Goal: Task Accomplishment & Management: Use online tool/utility

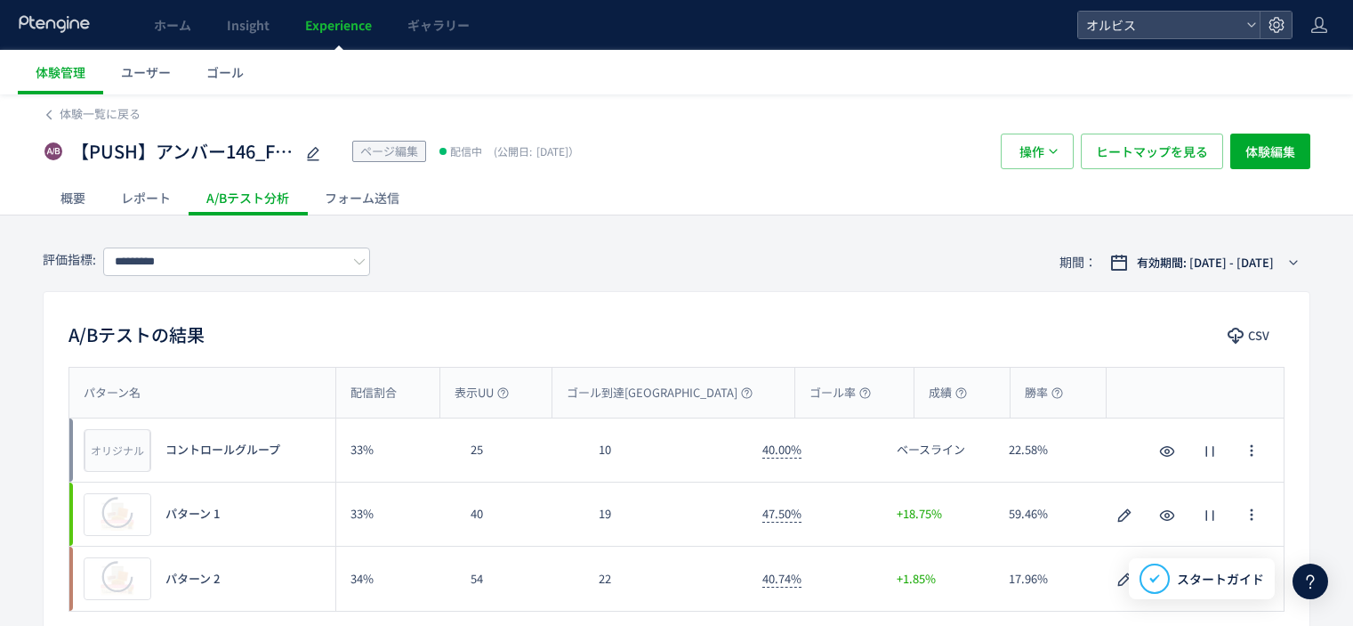
click at [1132, 259] on div "有効期間: [DATE] - [DATE]" at bounding box center [1208, 263] width 153 height 18
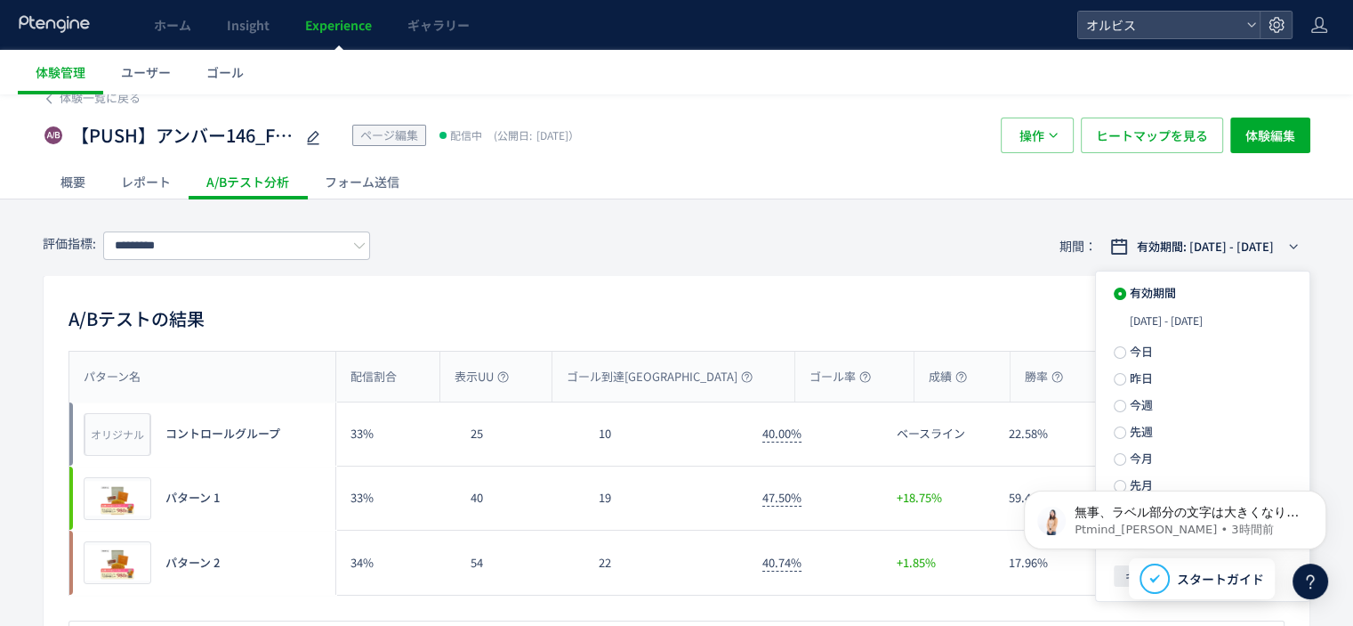
click at [1115, 461] on body "無事、ラベル部分の文字は大きくなりましたでしょうか🤔 Ptmind_[PERSON_NAME] • 3時間前" at bounding box center [1176, 515] width 342 height 110
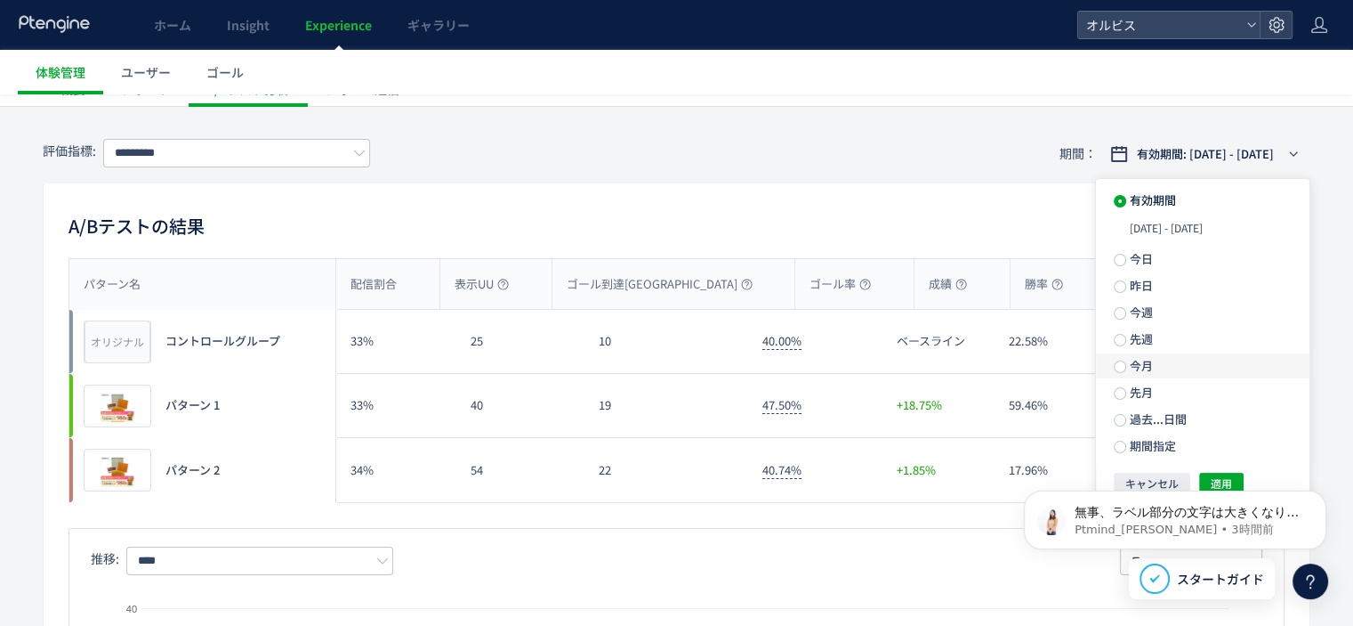
click at [1126, 372] on span at bounding box center [1120, 366] width 12 height 13
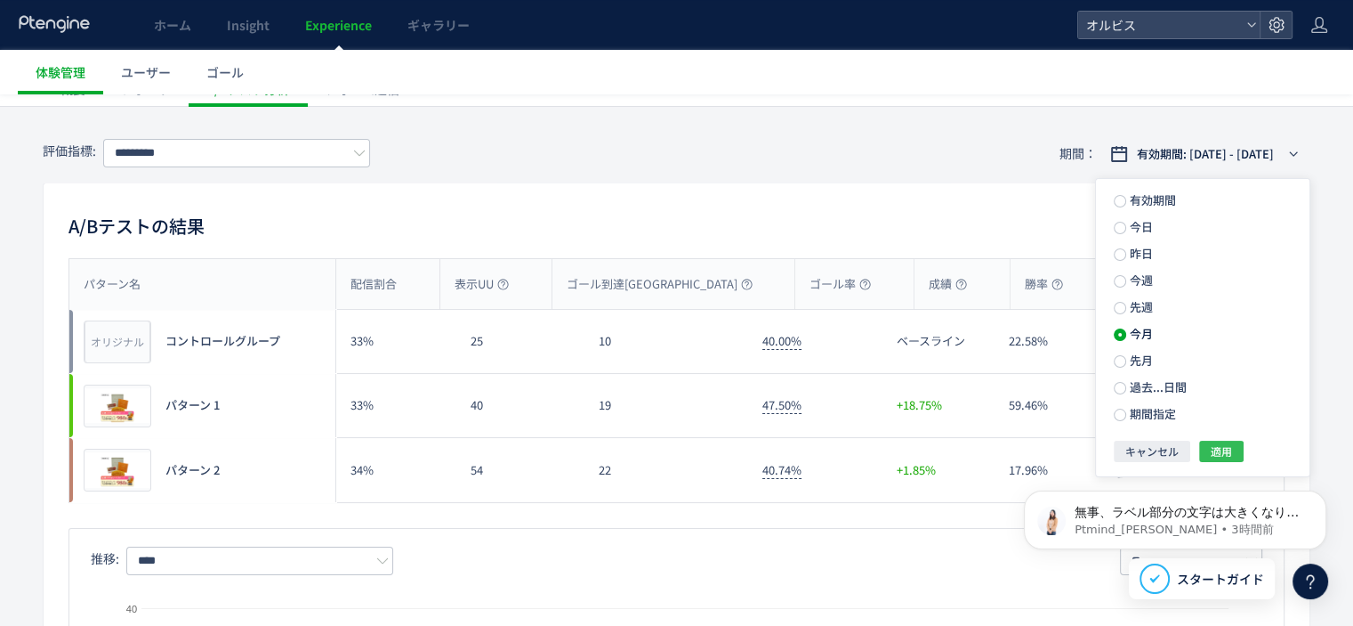
click at [1212, 449] on span "適用" at bounding box center [1221, 450] width 21 height 21
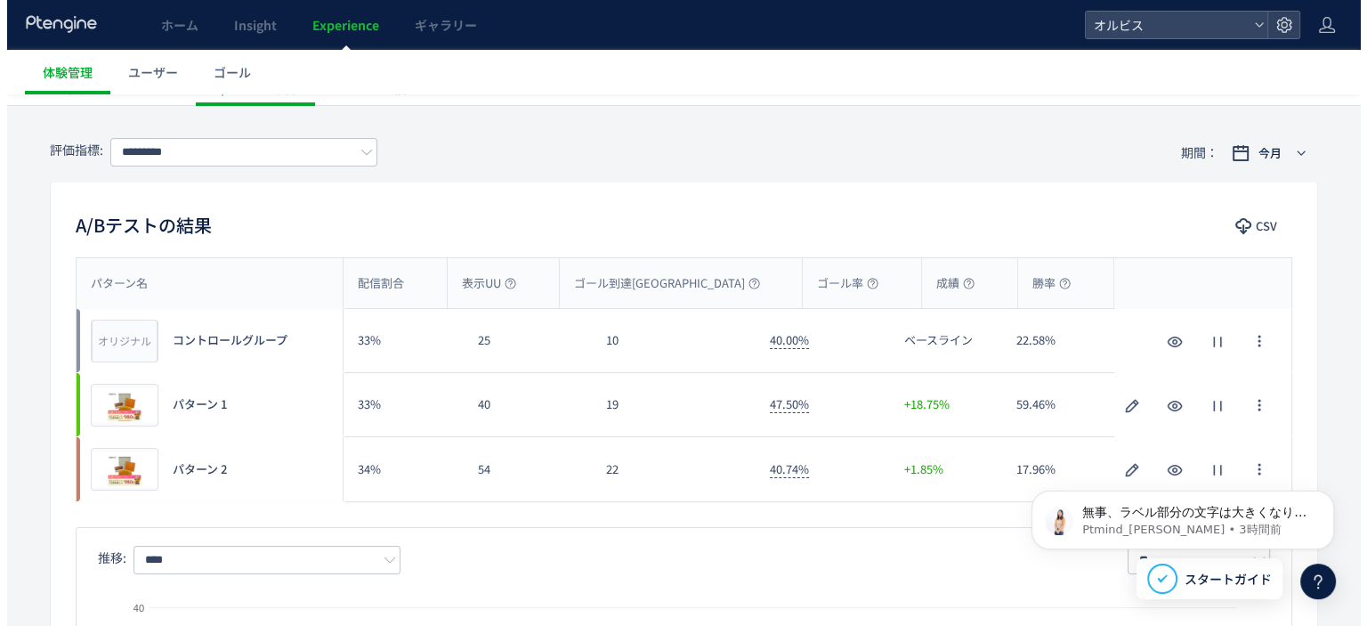
scroll to position [135, 0]
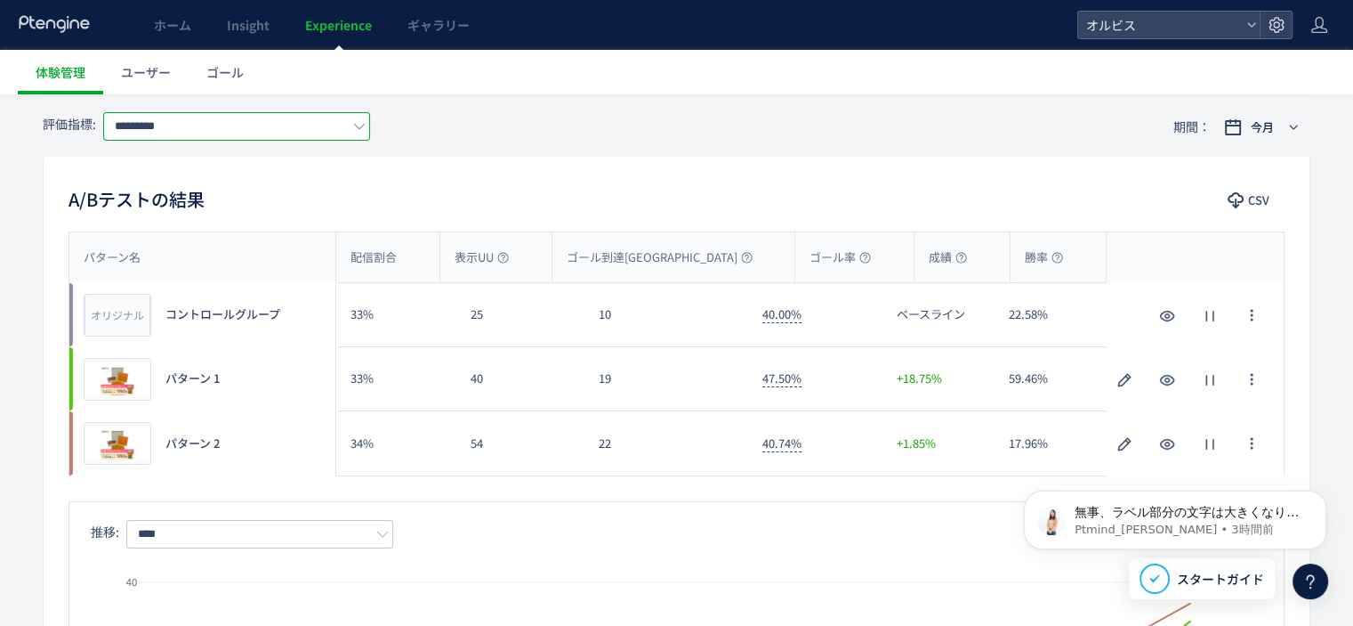
click at [266, 124] on input "*********" at bounding box center [236, 126] width 267 height 28
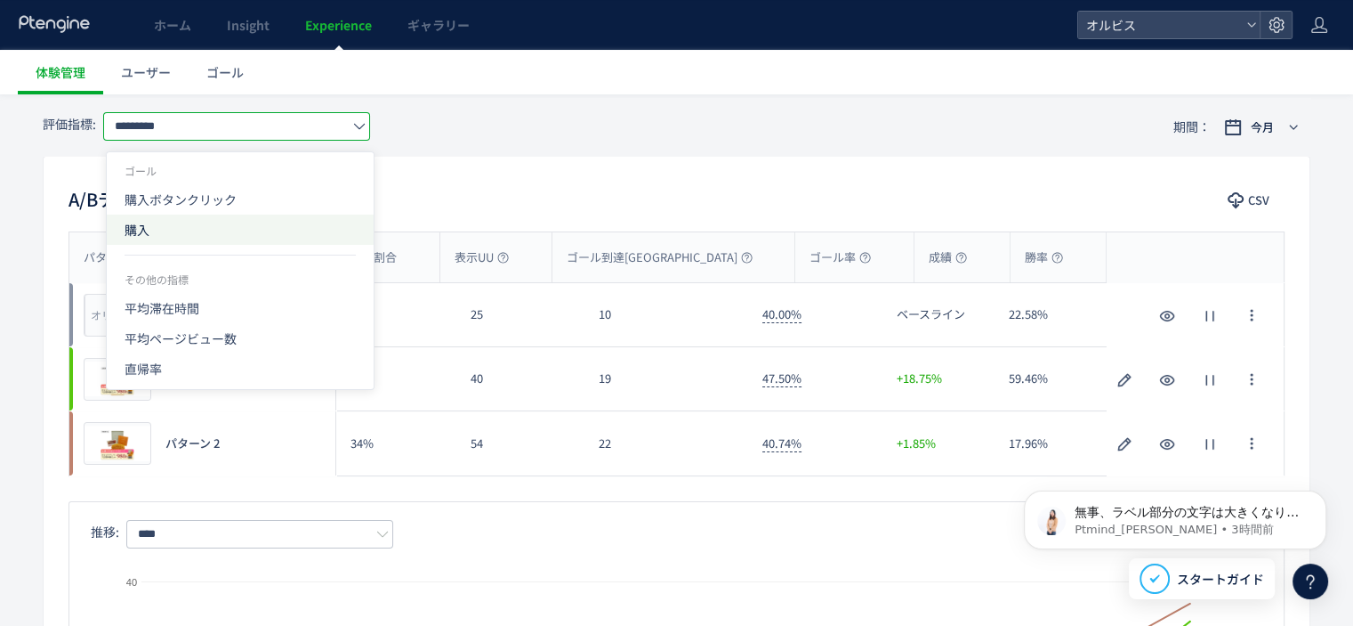
click at [224, 238] on span "購入" at bounding box center [240, 229] width 231 height 30
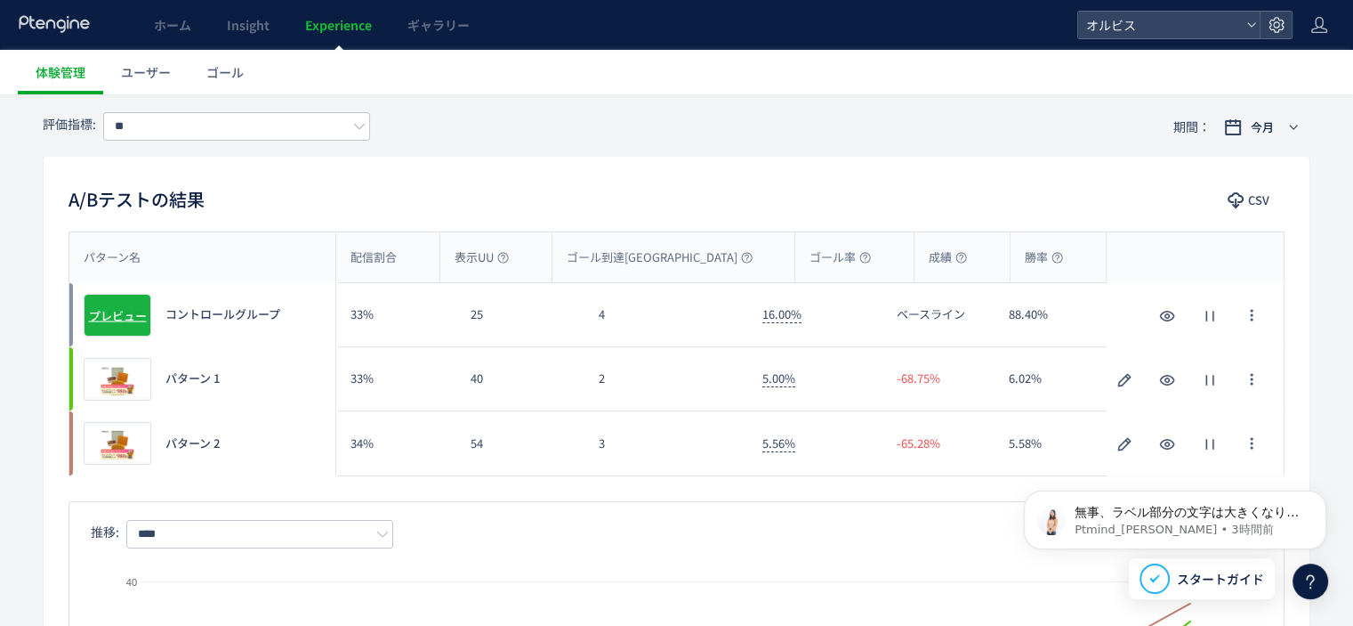
click at [109, 312] on span "プレビュー" at bounding box center [118, 314] width 58 height 17
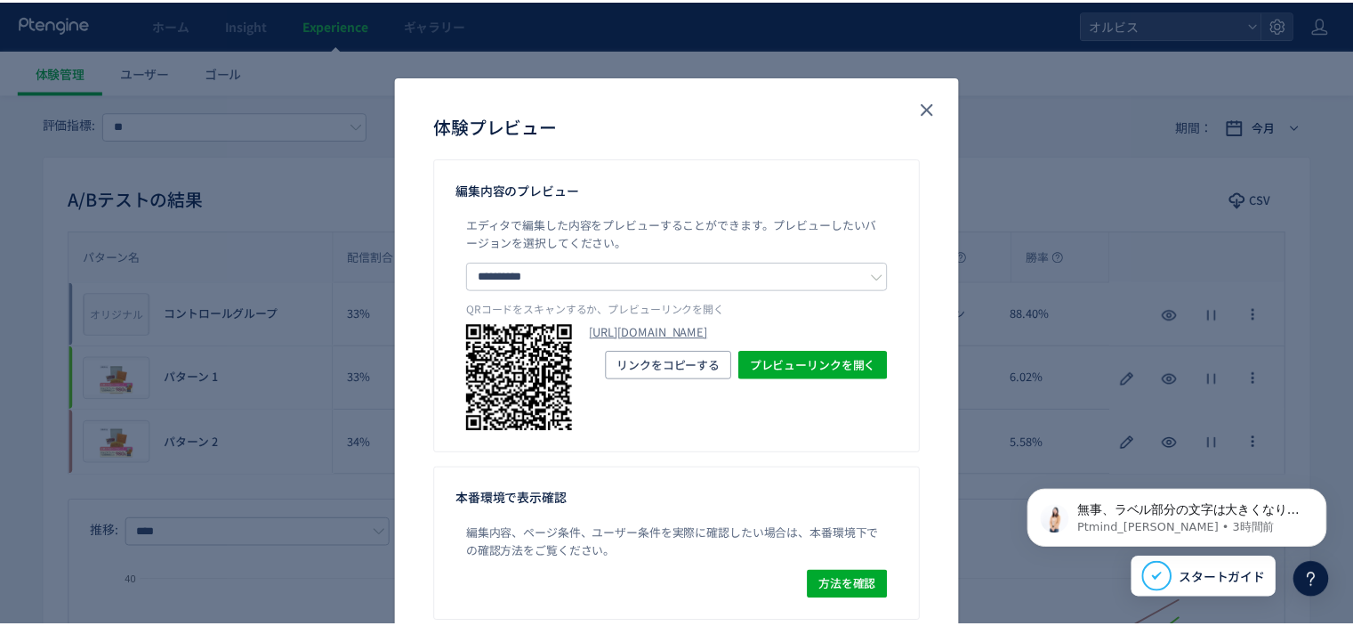
scroll to position [14, 0]
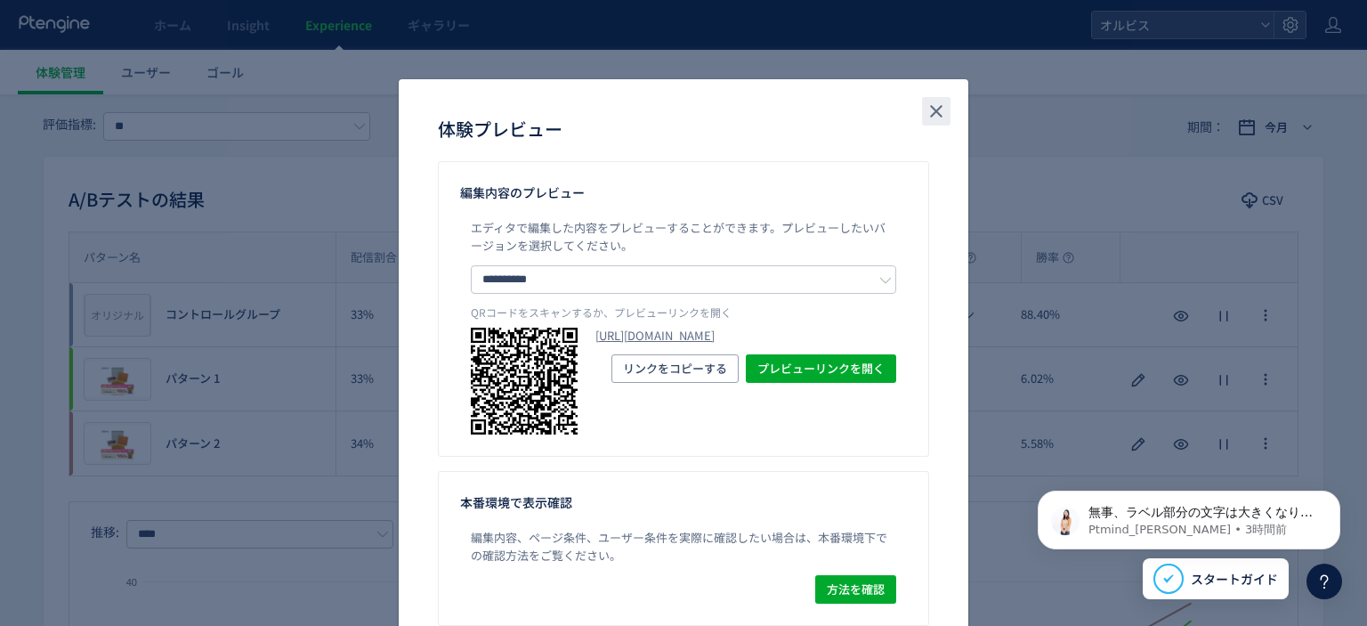
click at [0, 0] on button "close" at bounding box center [0, 0] width 0 height 0
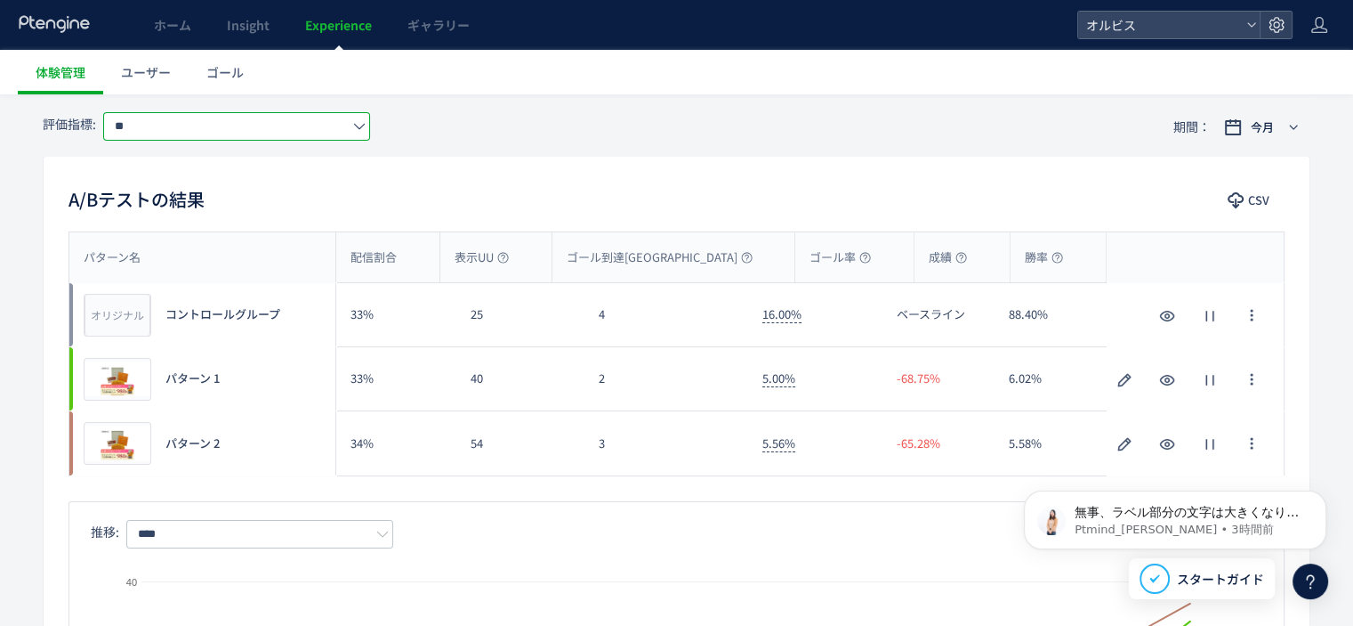
click at [295, 127] on input "**" at bounding box center [236, 126] width 267 height 28
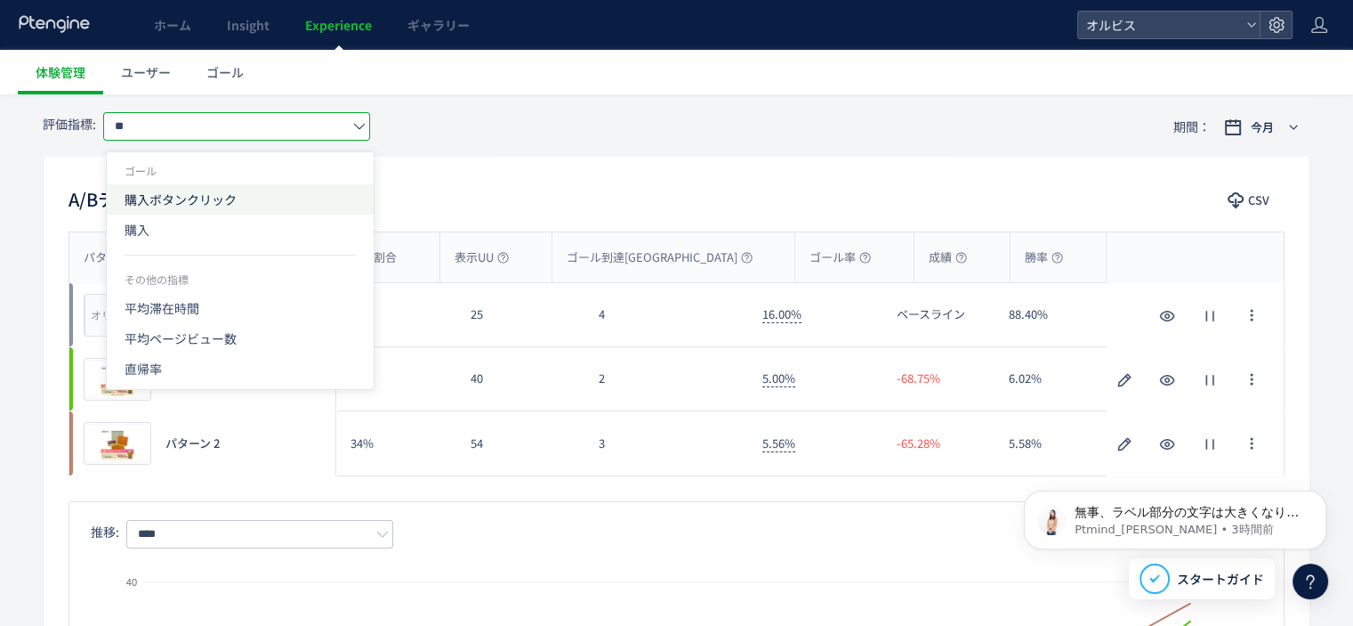
click at [0, 0] on span "購入ボタンクリック" at bounding box center [0, 0] width 0 height 0
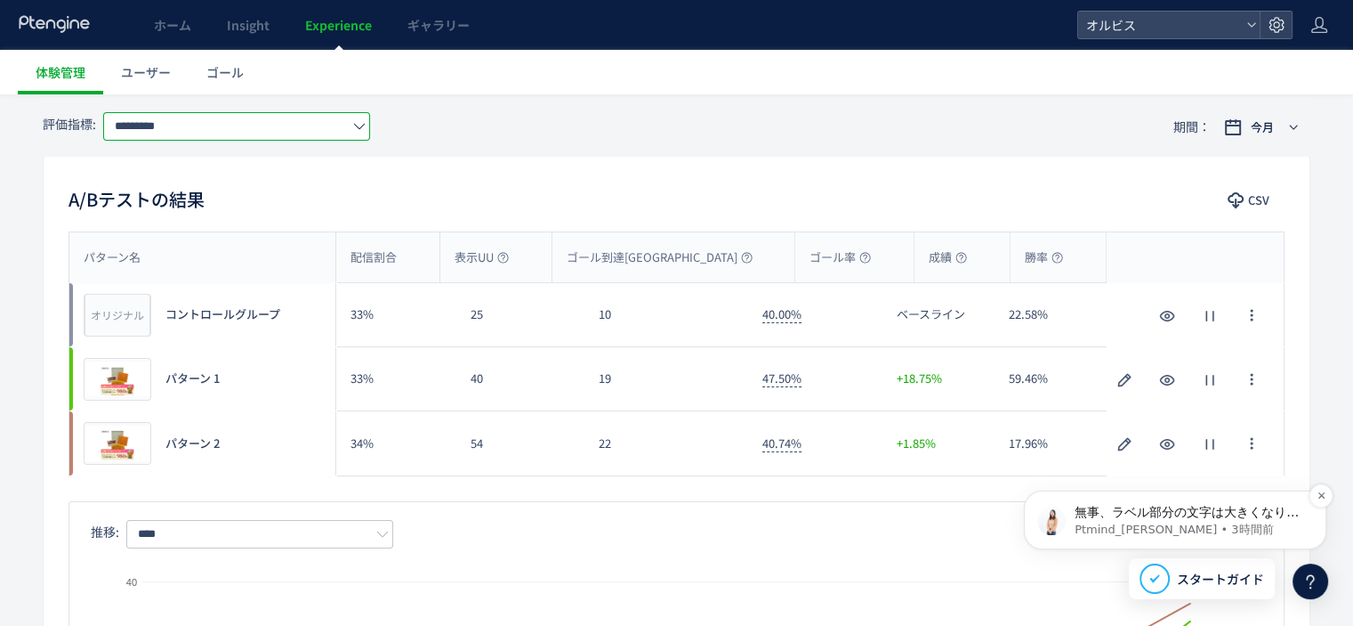
click at [1264, 516] on p "無事、ラベル部分の文字は大きくなりましたでしょうか🤔" at bounding box center [1190, 513] width 230 height 18
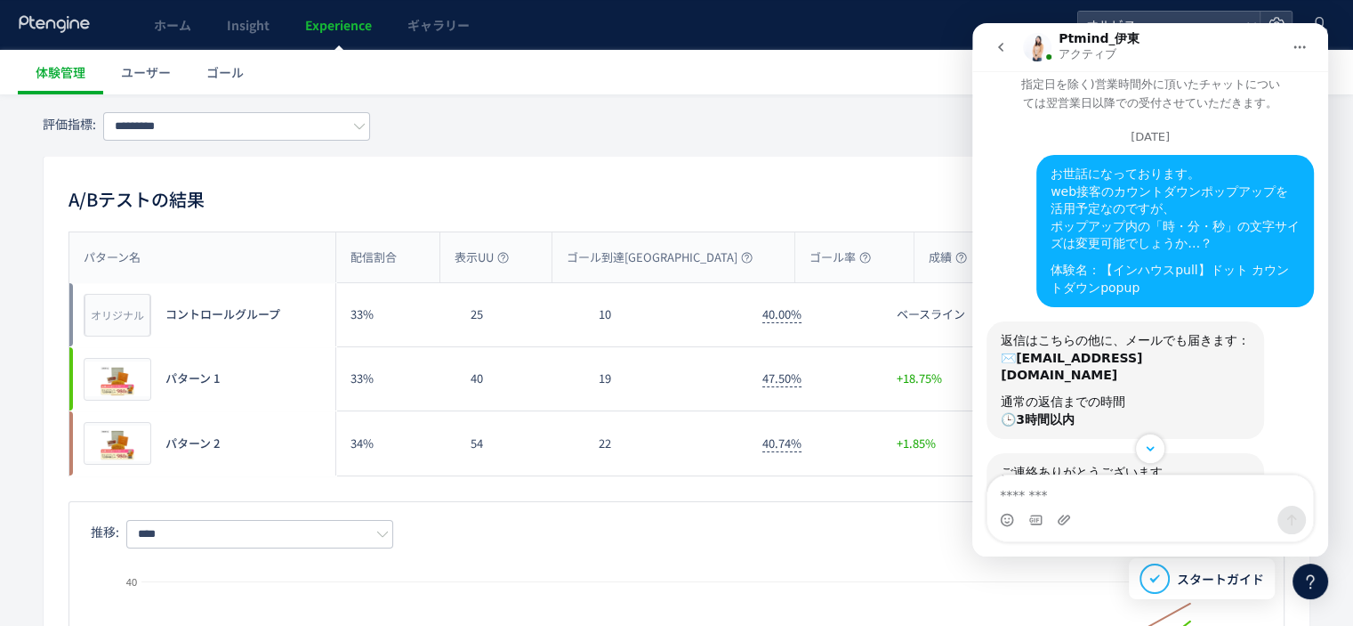
scroll to position [0, 0]
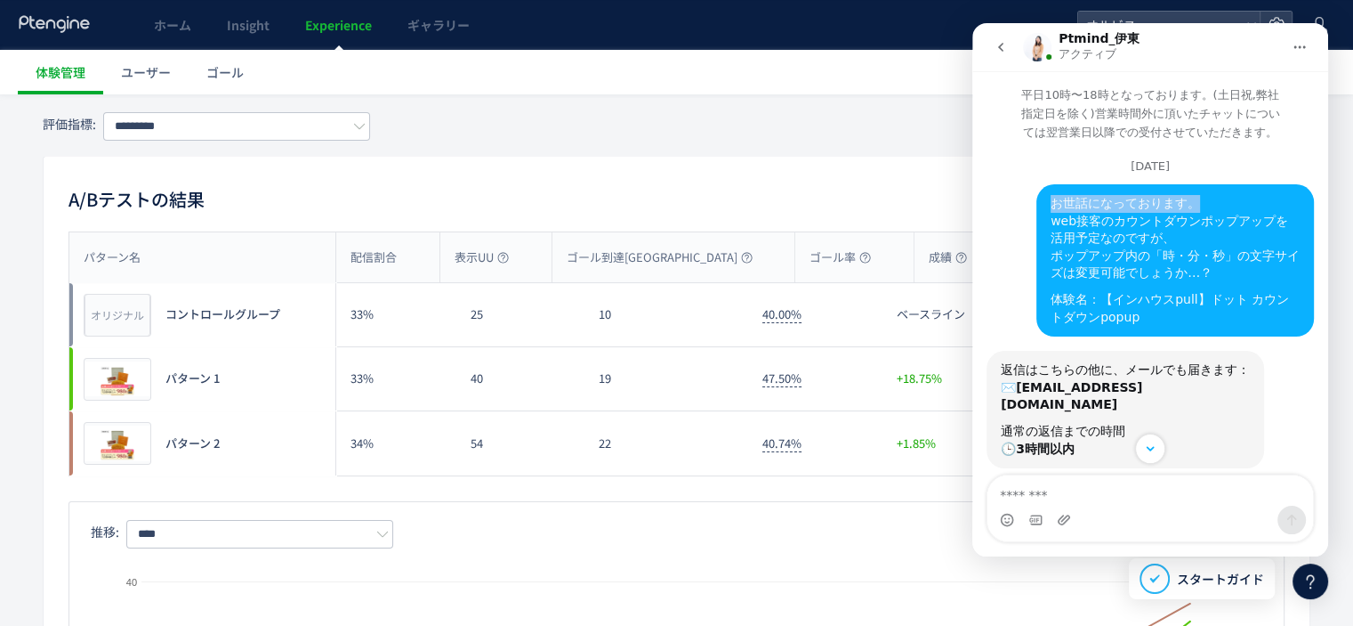
drag, startPoint x: 1160, startPoint y: 204, endPoint x: 1034, endPoint y: 199, distance: 126.4
click at [1037, 199] on div "お世話になっております。 web接客のカウントダウンポップアップを活用予定なのですが、 ポップアップ内の「時・分・秒」の文字サイズは変更可能でしょうか…？ 体…" at bounding box center [1176, 260] width 278 height 152
copy div "お世話になっております。"
click at [1000, 53] on button "go back" at bounding box center [1001, 47] width 34 height 34
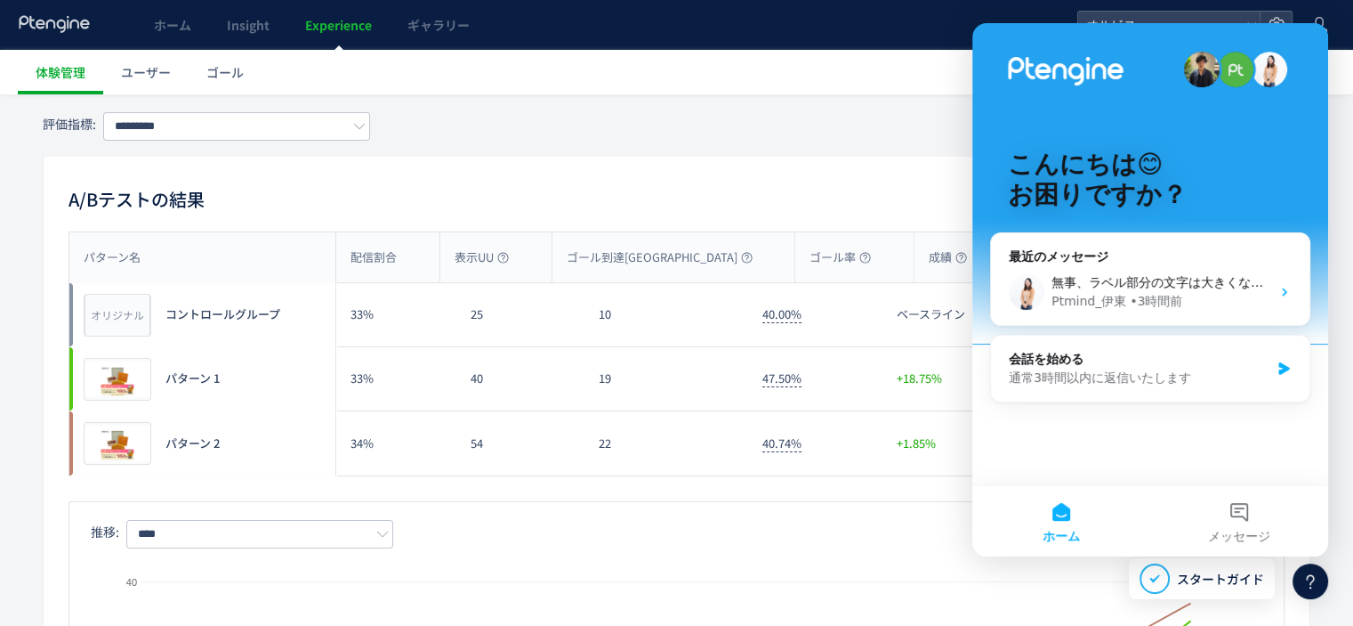
click at [853, 117] on div "評価指標: ********* 期間： 今月" at bounding box center [677, 127] width 1268 height 58
click at [794, 452] on div "40.74%" at bounding box center [815, 443] width 135 height 64
click at [1236, 575] on span "スタートガイド" at bounding box center [1220, 578] width 87 height 19
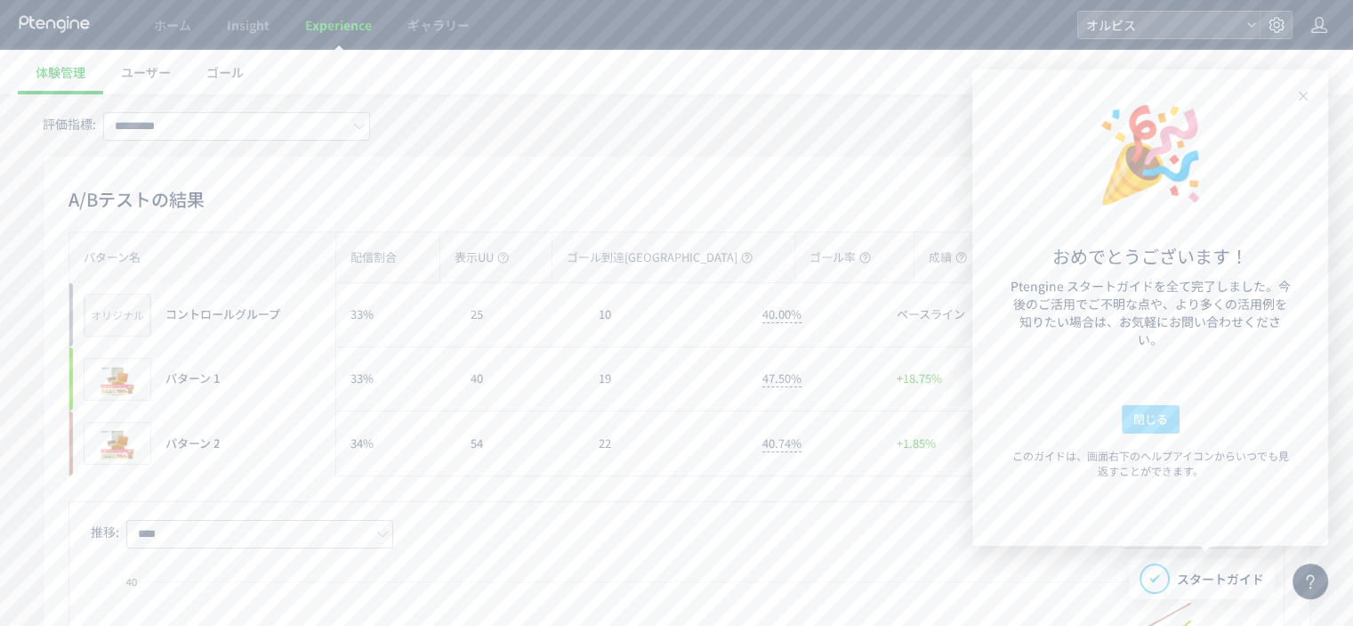
click at [1159, 408] on span "閉じる" at bounding box center [1151, 419] width 35 height 28
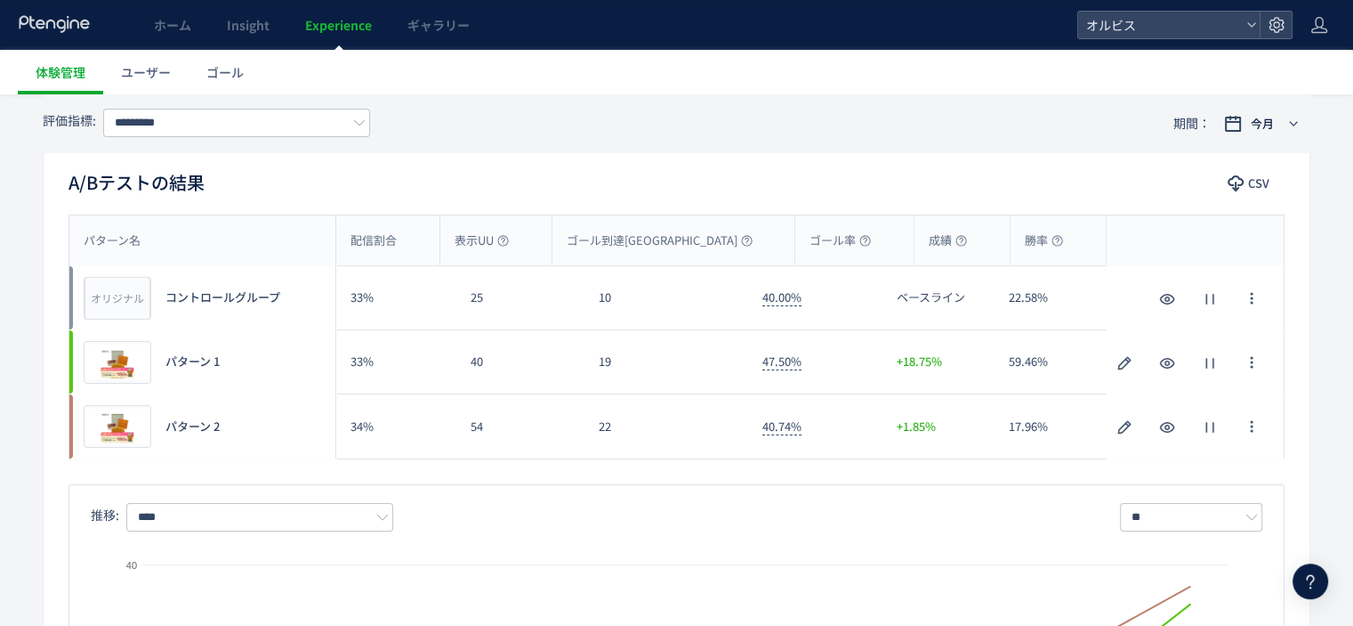
scroll to position [148, 0]
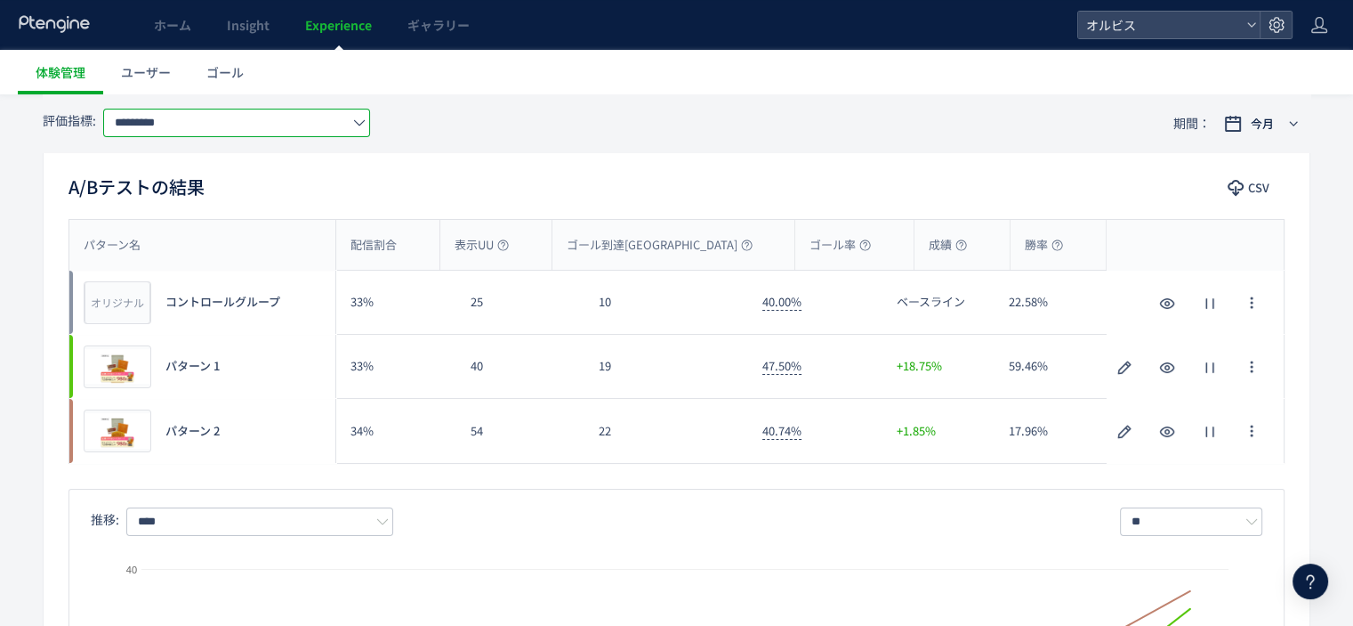
click at [319, 127] on input "*********" at bounding box center [236, 123] width 267 height 28
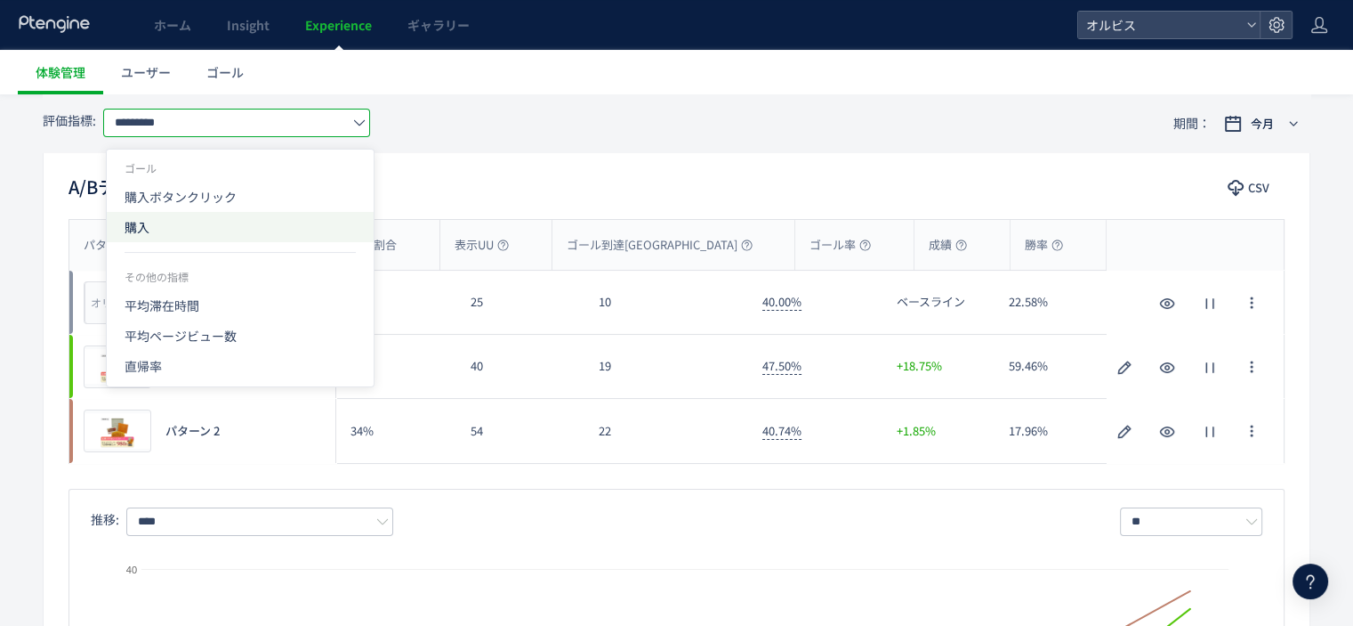
click at [257, 223] on span "購入" at bounding box center [240, 227] width 231 height 30
type input "**"
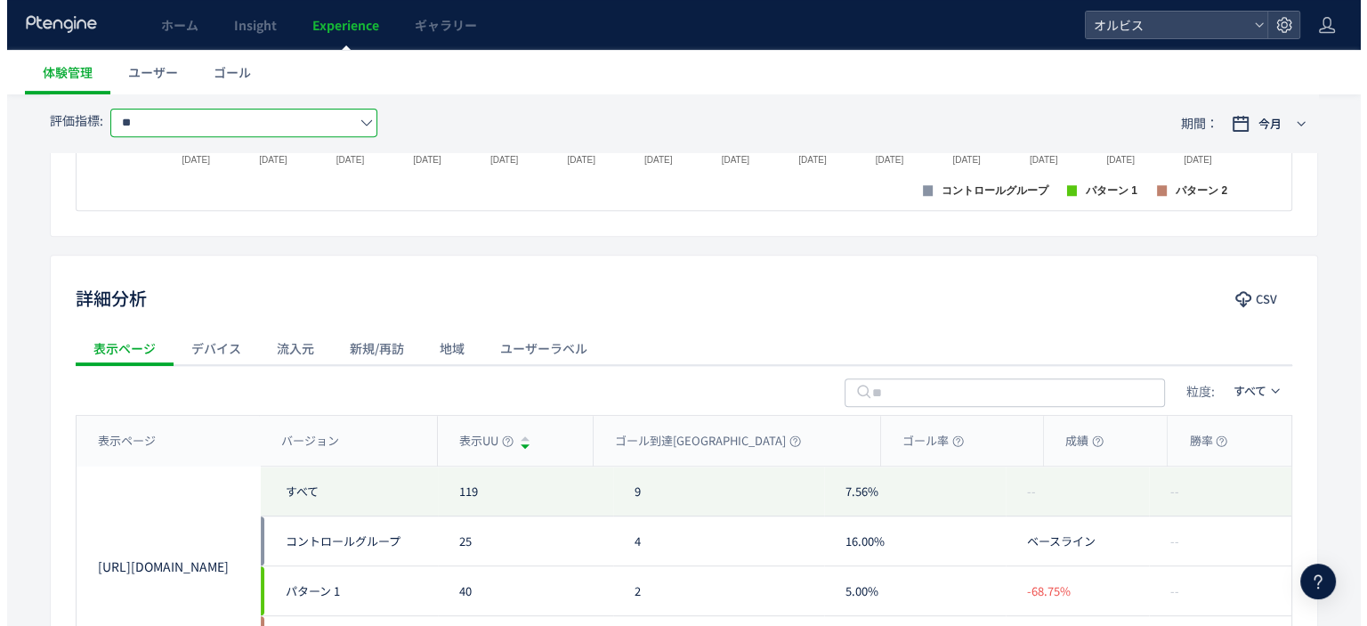
scroll to position [0, 0]
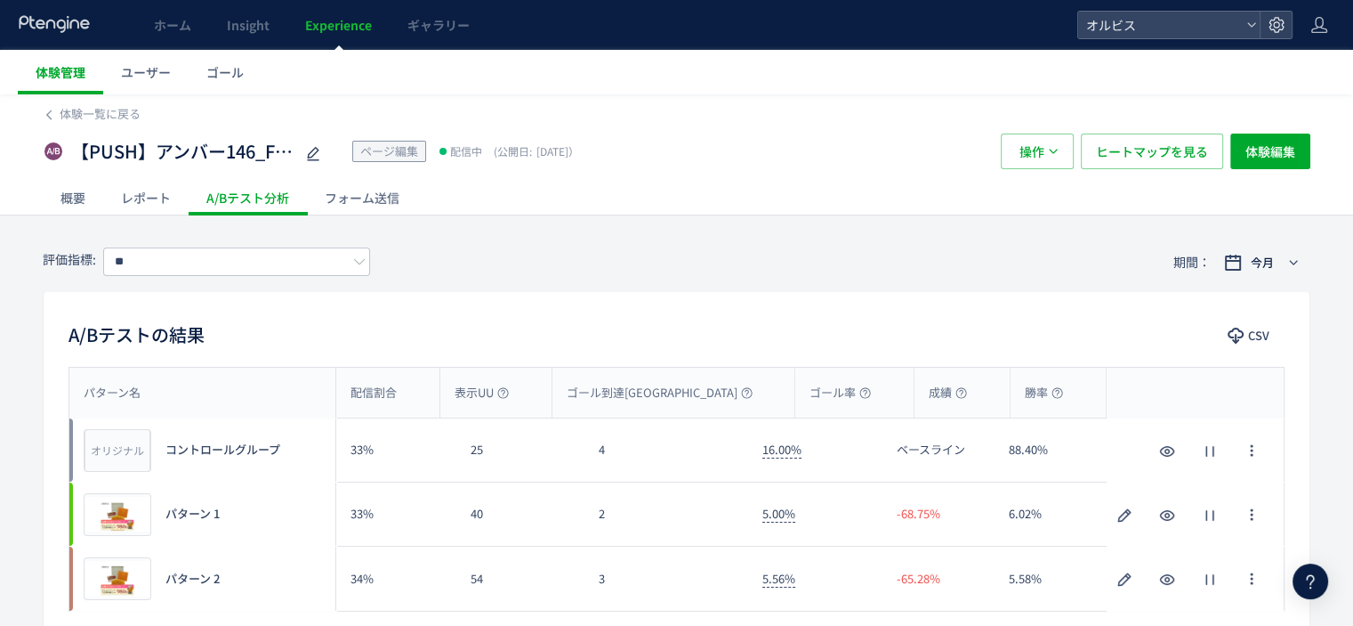
click at [43, 93] on link "体験管理" at bounding box center [60, 72] width 85 height 44
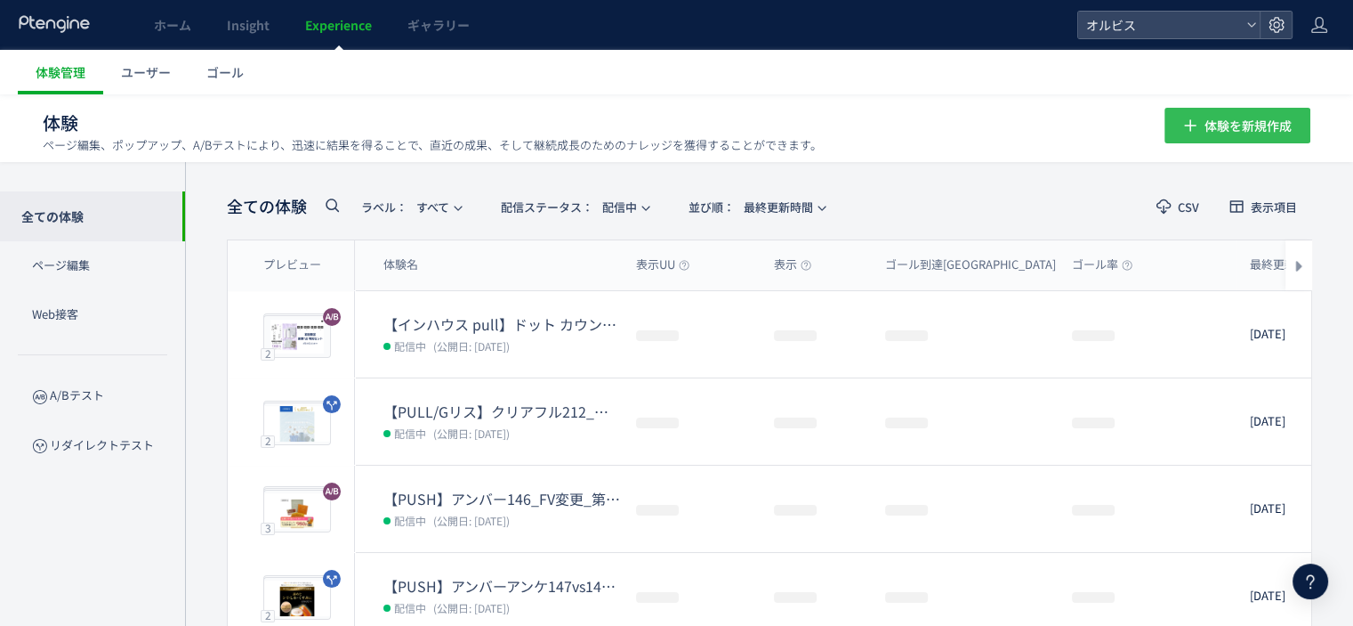
click at [1210, 116] on span "体験を新規作成" at bounding box center [1248, 126] width 87 height 36
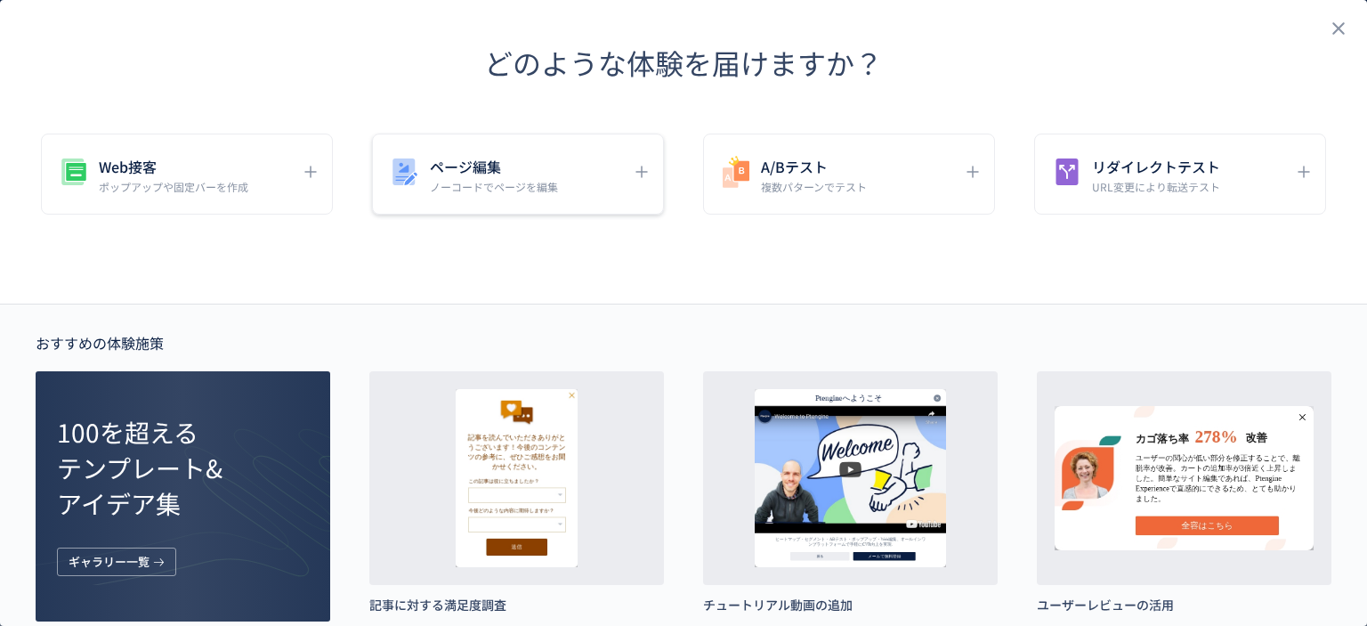
click at [424, 165] on div "ページ編集 ノーコードでページを編集" at bounding box center [504, 174] width 235 height 40
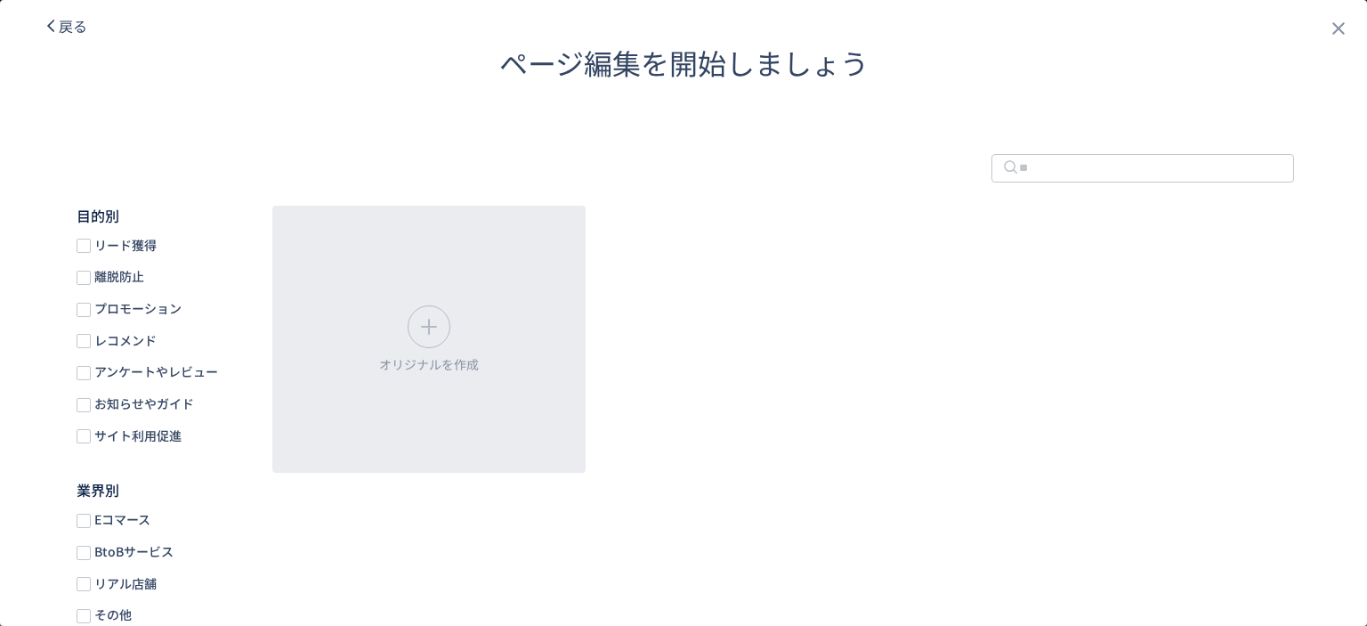
click at [133, 259] on div "リード獲得 離脱防止 プロモーション レコメンド アンケートやレビュー お知らせやガイド サイト利用促進" at bounding box center [157, 341] width 160 height 208
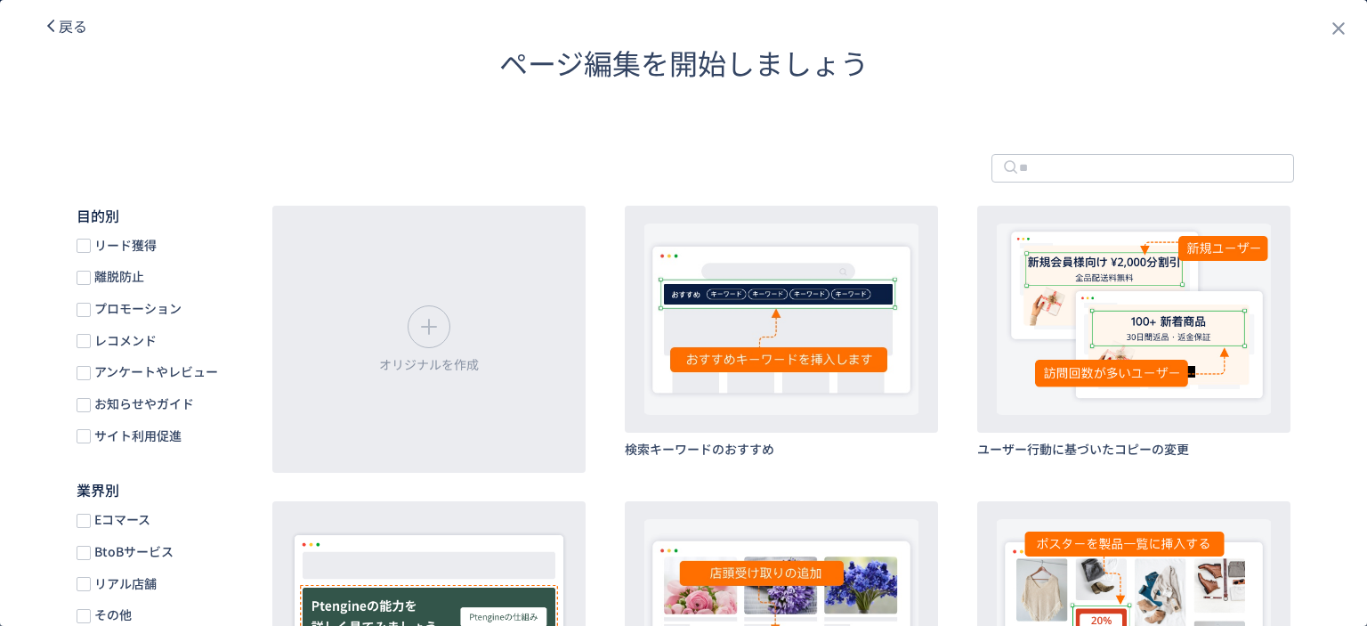
click at [132, 249] on span "リード獲得" at bounding box center [124, 245] width 66 height 17
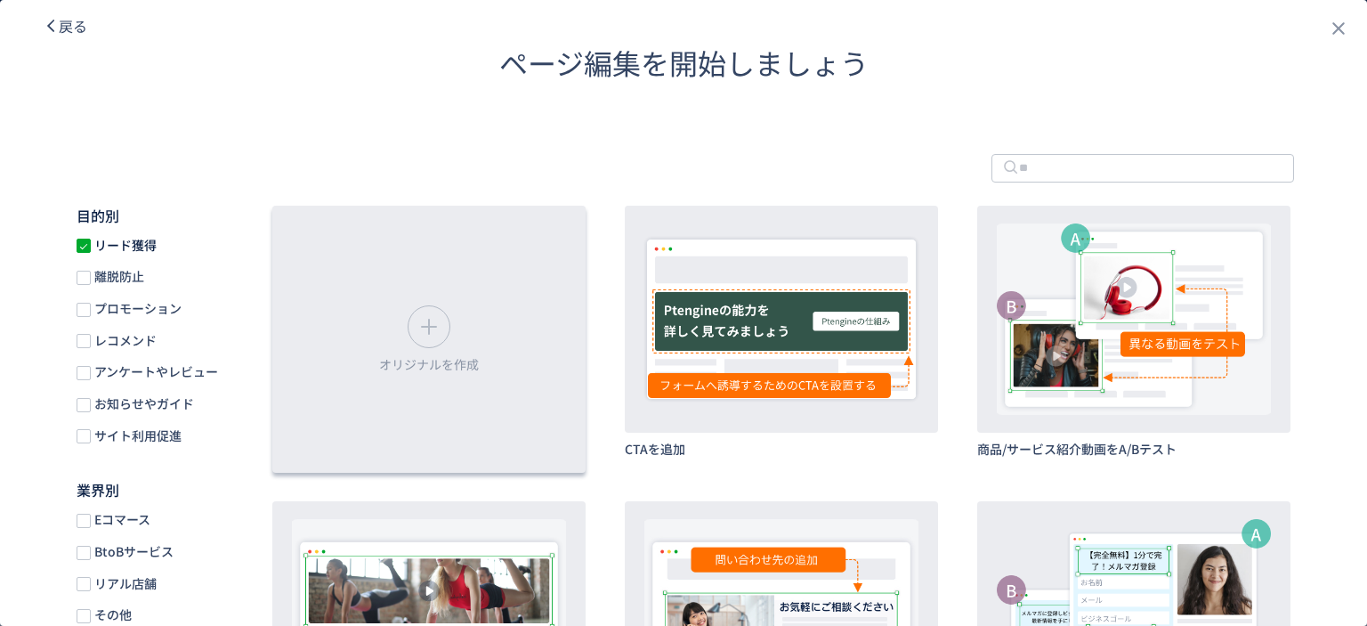
click at [451, 295] on div "オリジナルを作成" at bounding box center [428, 339] width 313 height 267
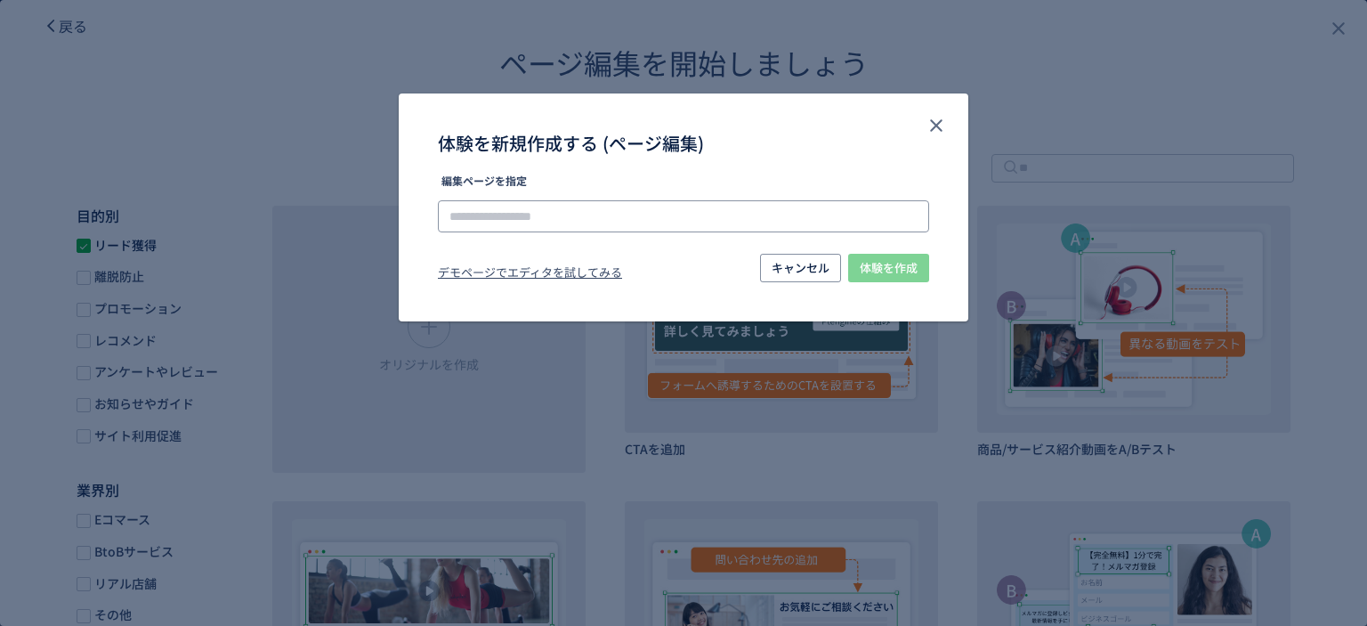
click at [612, 206] on input "体験を新規作成する (ページ編集)" at bounding box center [683, 216] width 491 height 32
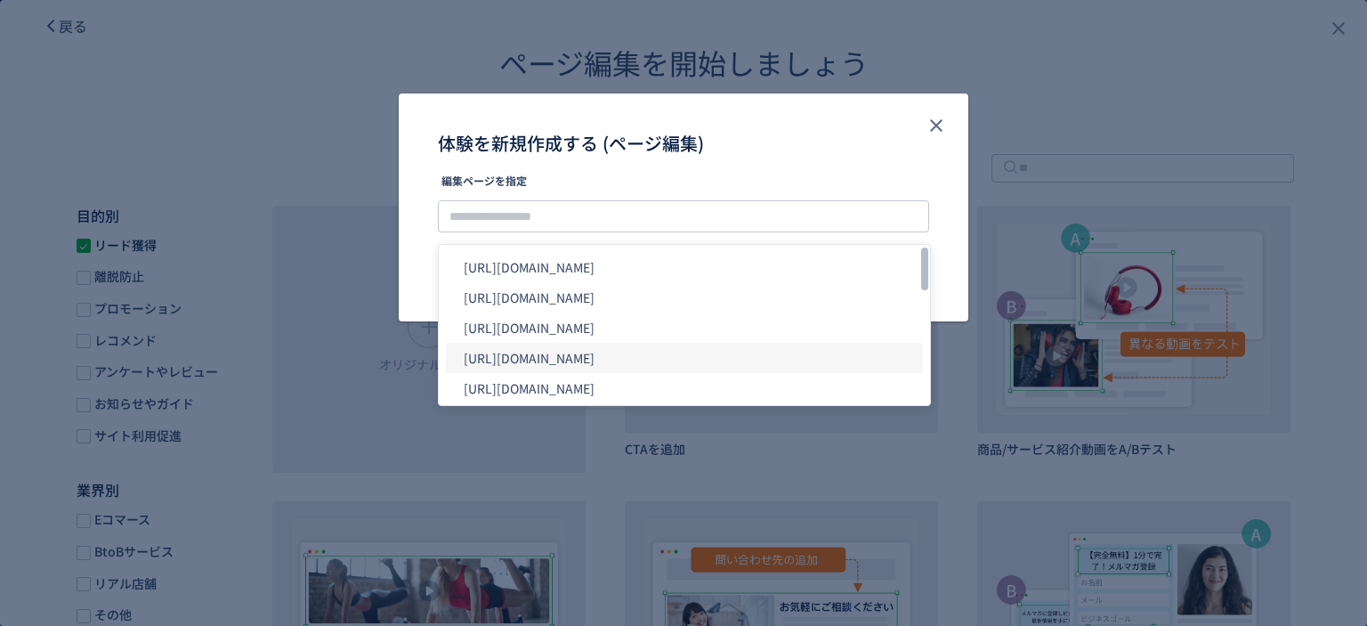
click at [660, 366] on li "[URL][DOMAIN_NAME]" at bounding box center [684, 358] width 477 height 30
type input "**********"
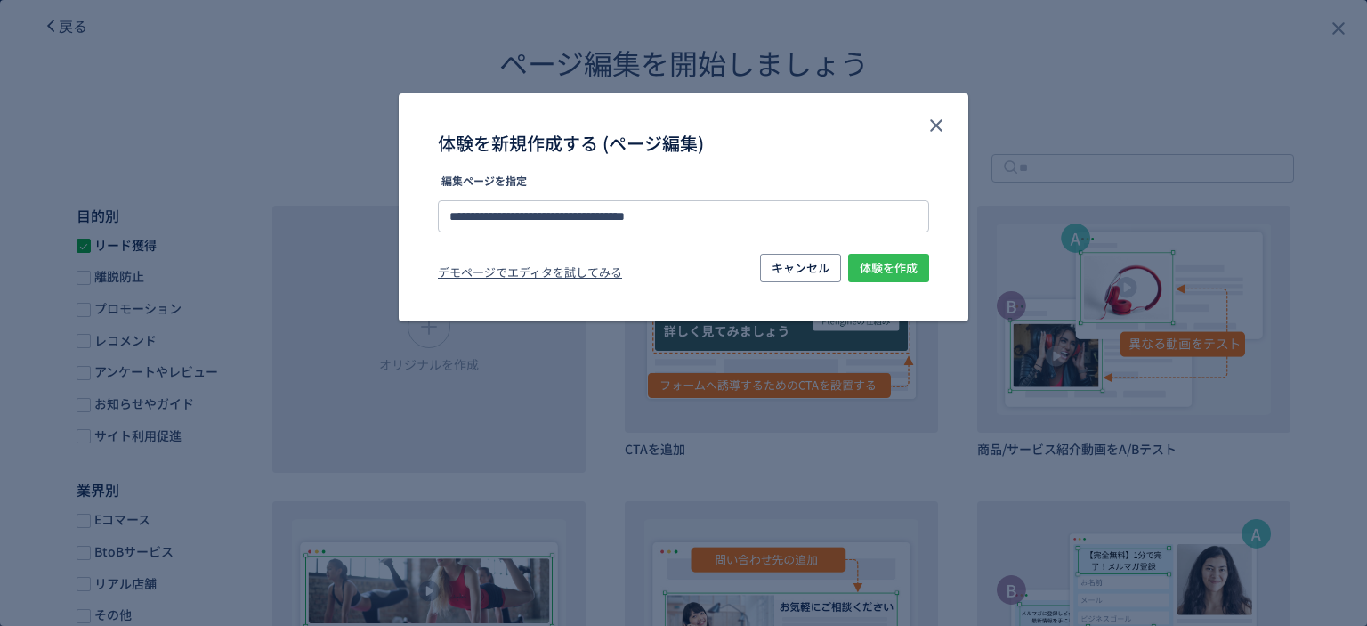
click at [874, 263] on span "体験を作成" at bounding box center [889, 268] width 58 height 28
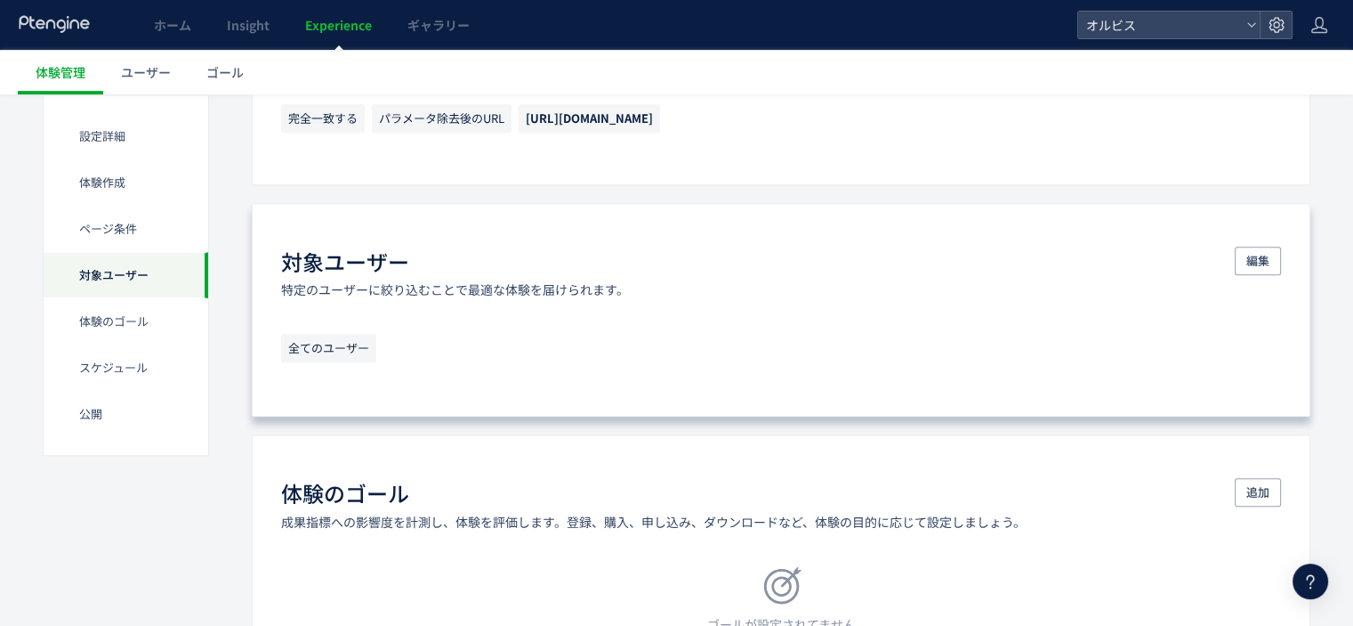
scroll to position [991, 0]
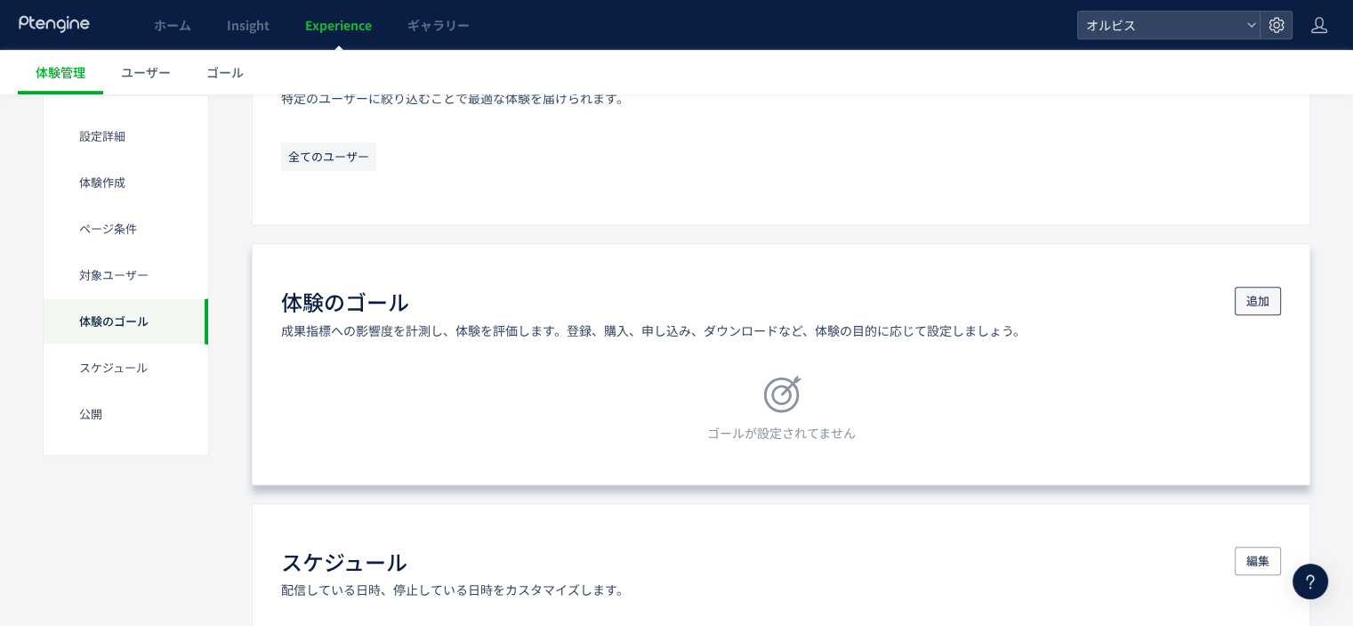
click at [1255, 297] on span "追加" at bounding box center [1258, 301] width 23 height 28
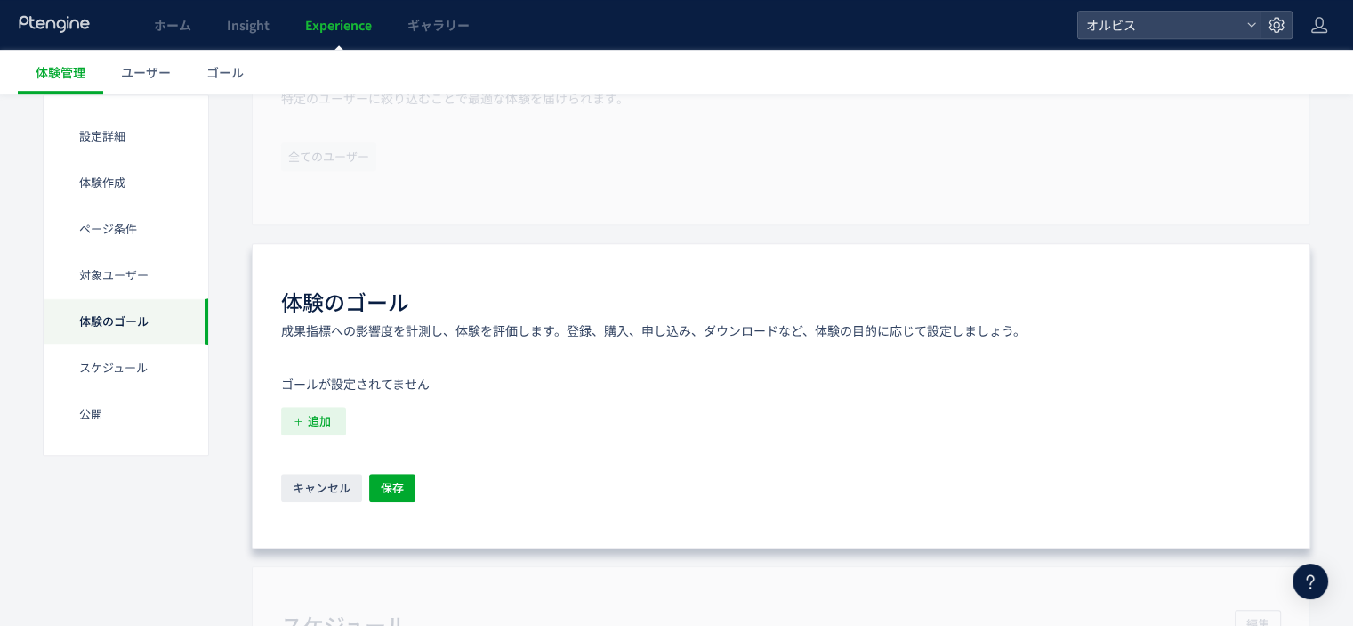
click at [308, 419] on span "追加" at bounding box center [319, 421] width 23 height 28
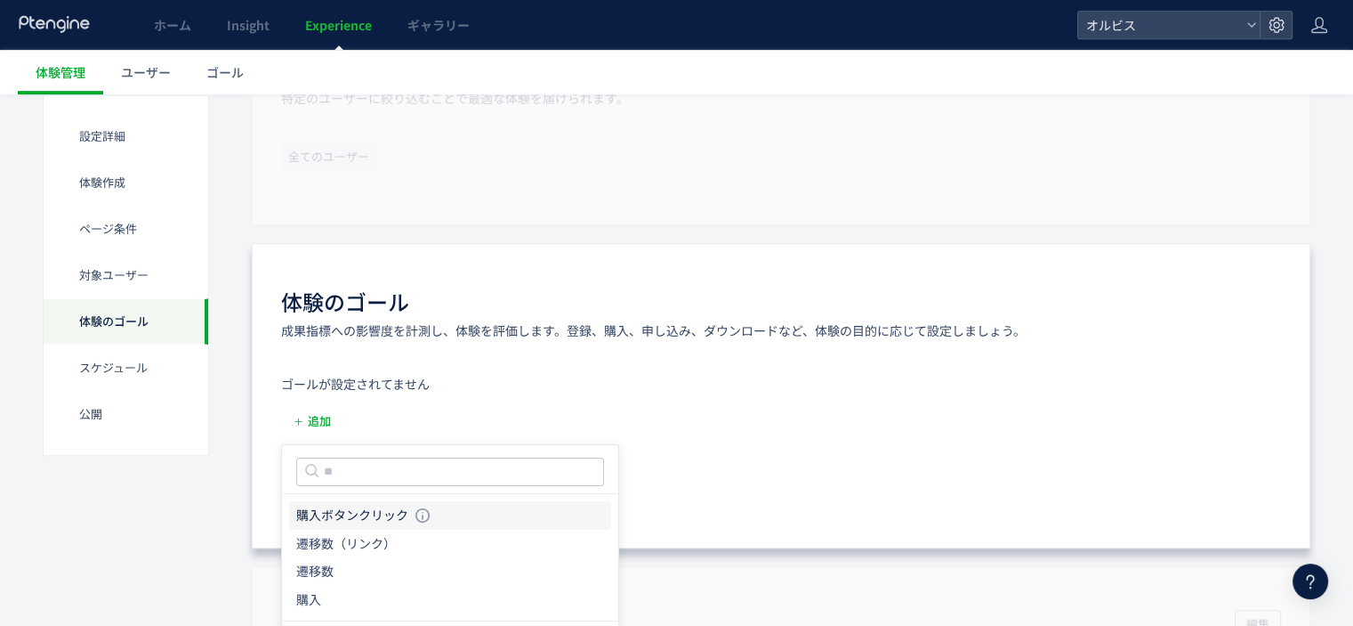
click at [347, 506] on icon "購入ボタンクリック" at bounding box center [352, 515] width 112 height 18
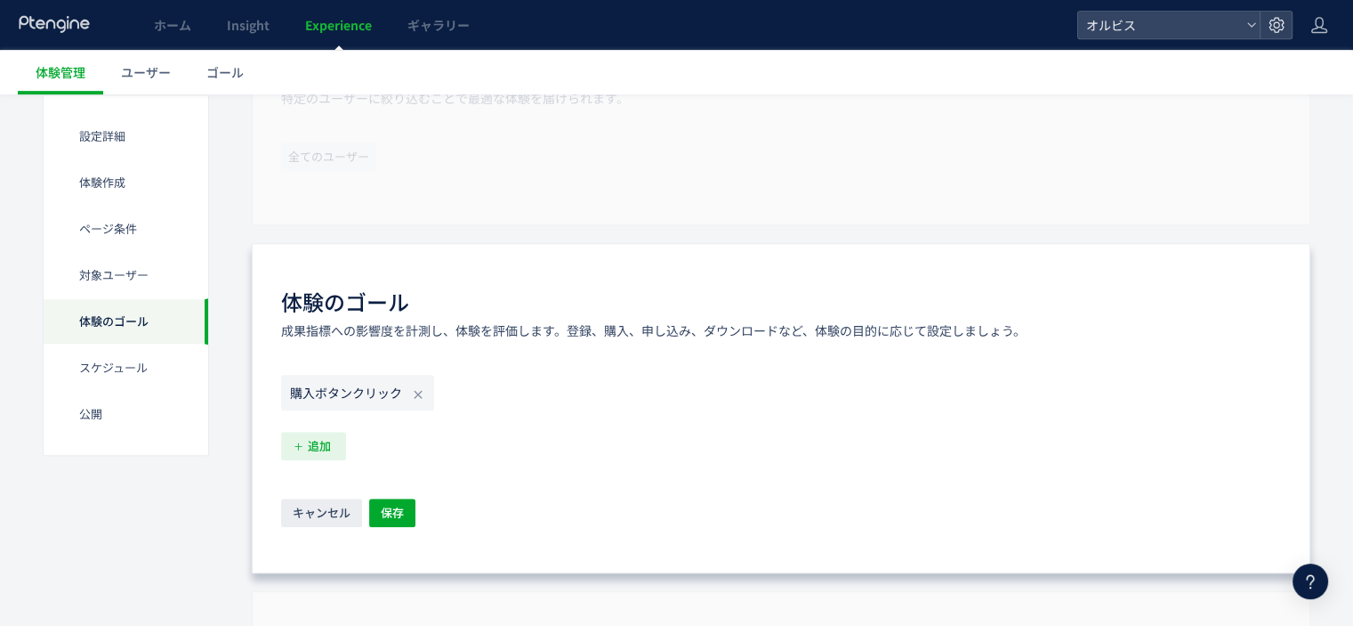
click at [320, 445] on span "追加" at bounding box center [319, 446] width 23 height 28
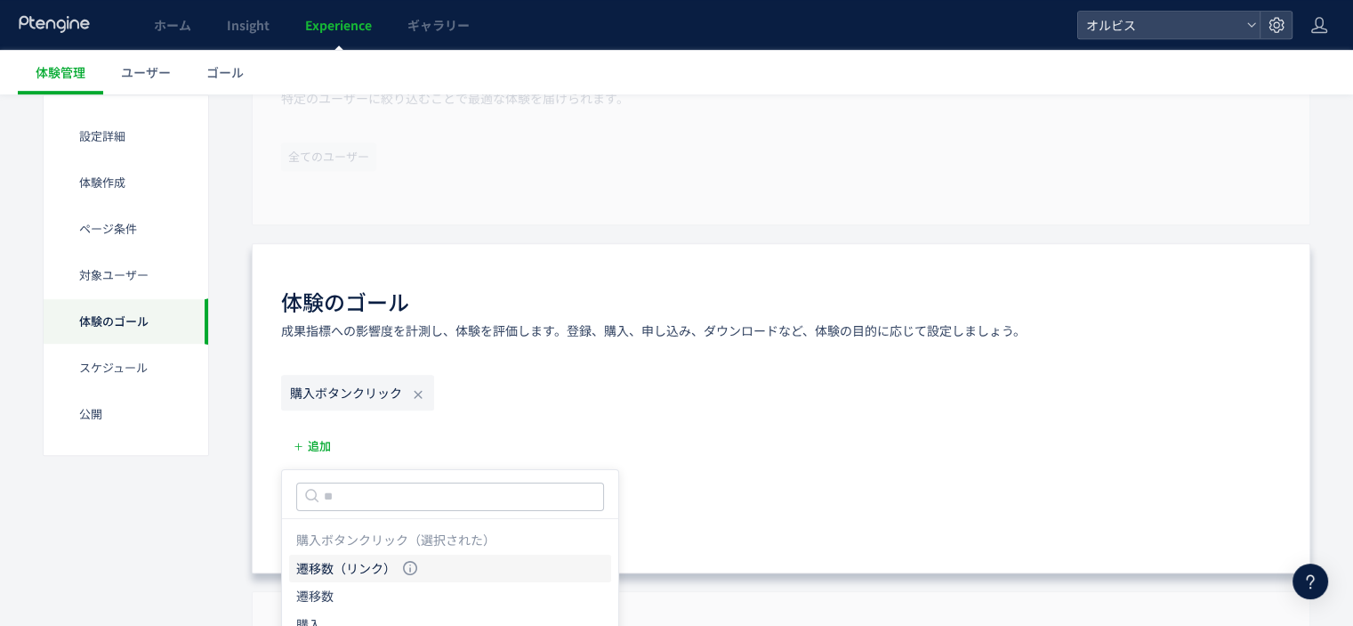
scroll to position [1045, 0]
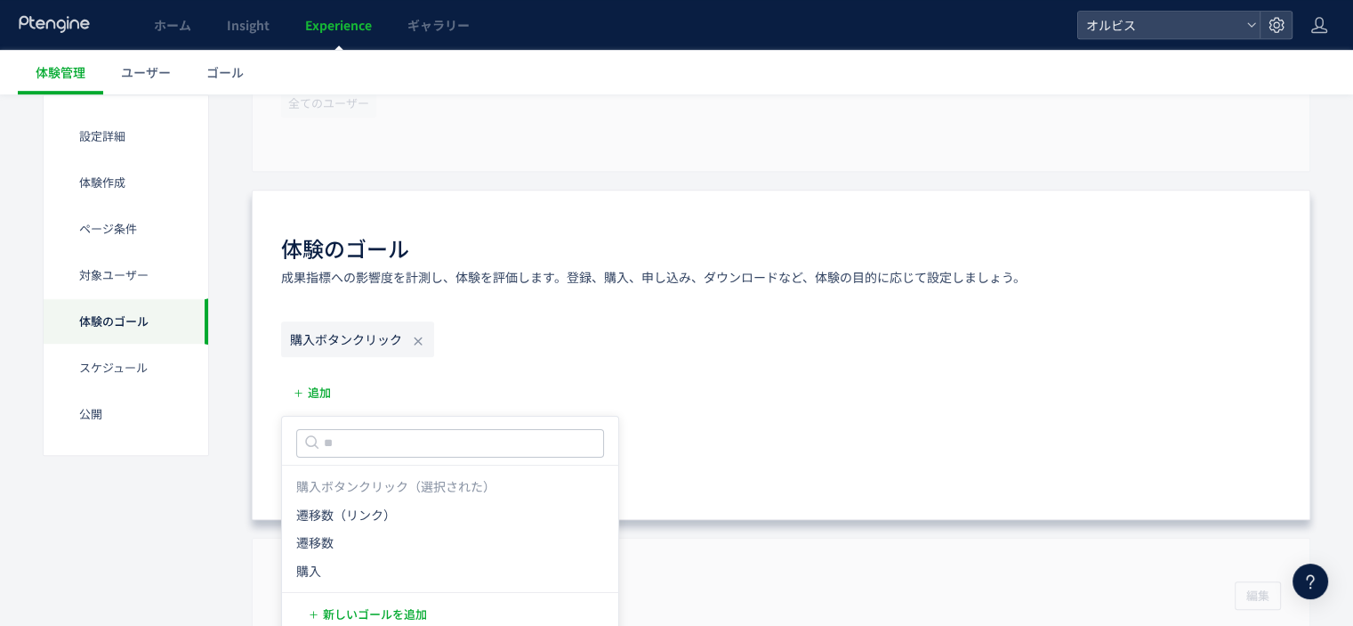
click at [419, 334] on icon at bounding box center [418, 341] width 14 height 14
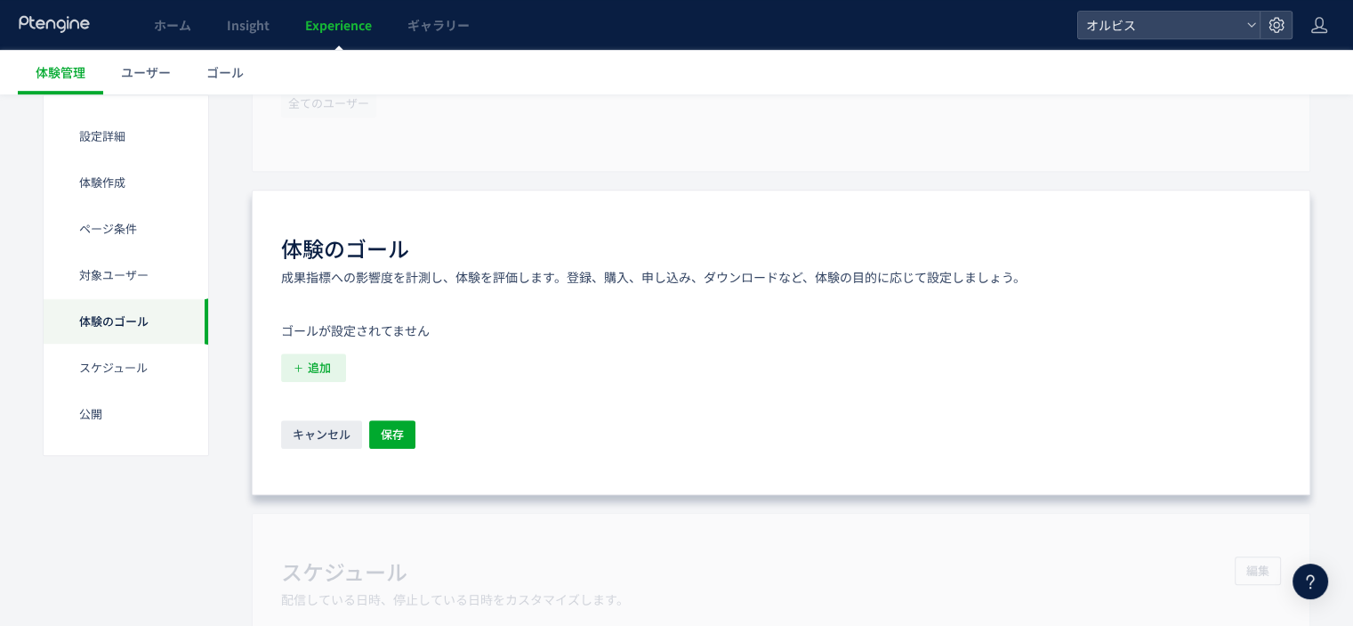
click at [316, 368] on span "追加" at bounding box center [319, 367] width 23 height 28
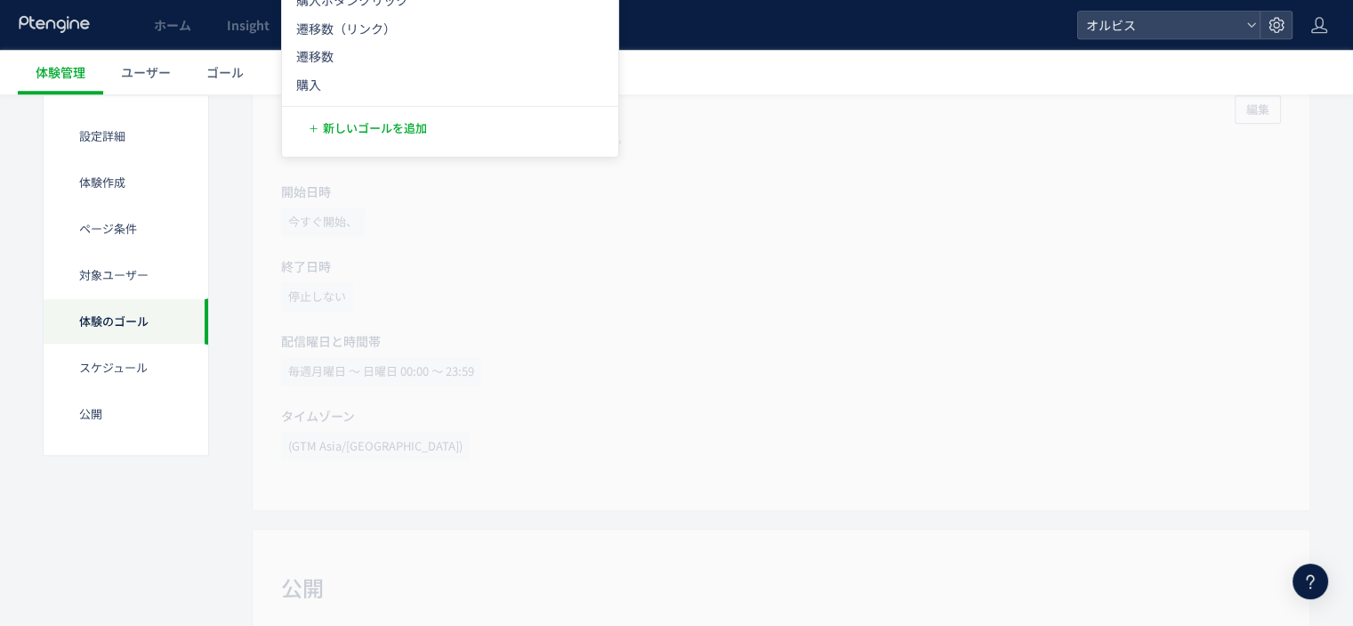
scroll to position [1724, 0]
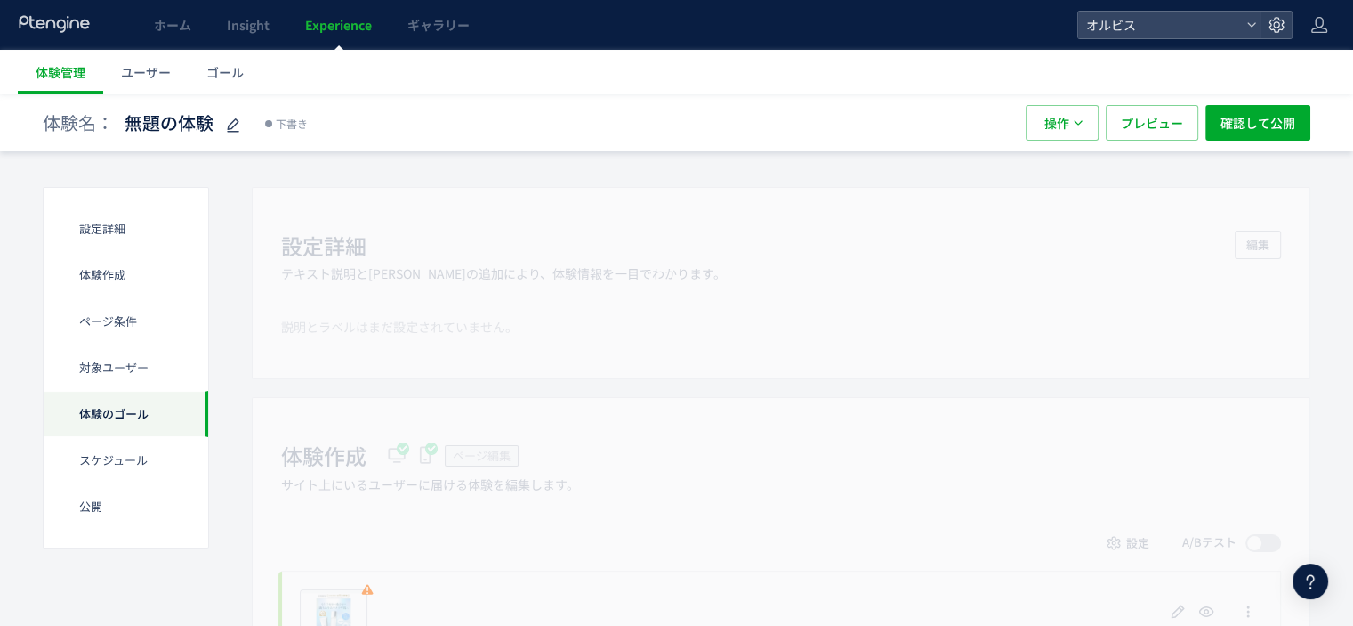
scroll to position [0, 0]
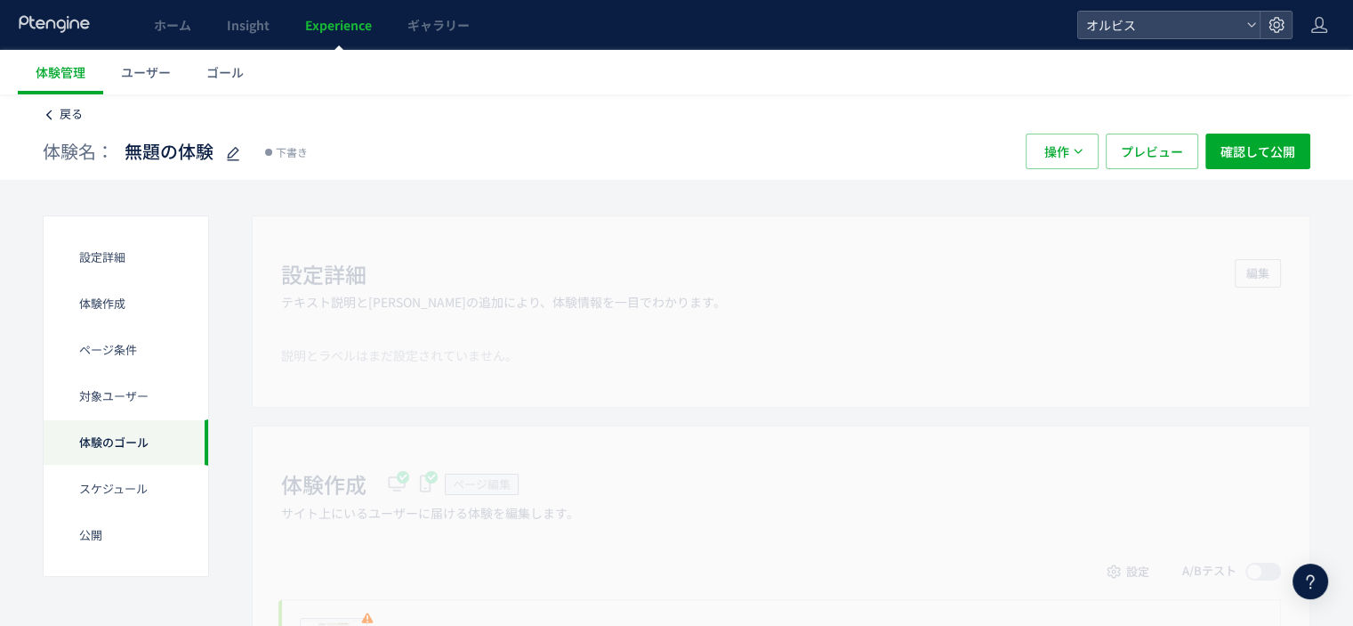
click at [77, 117] on span "戻る" at bounding box center [71, 113] width 23 height 17
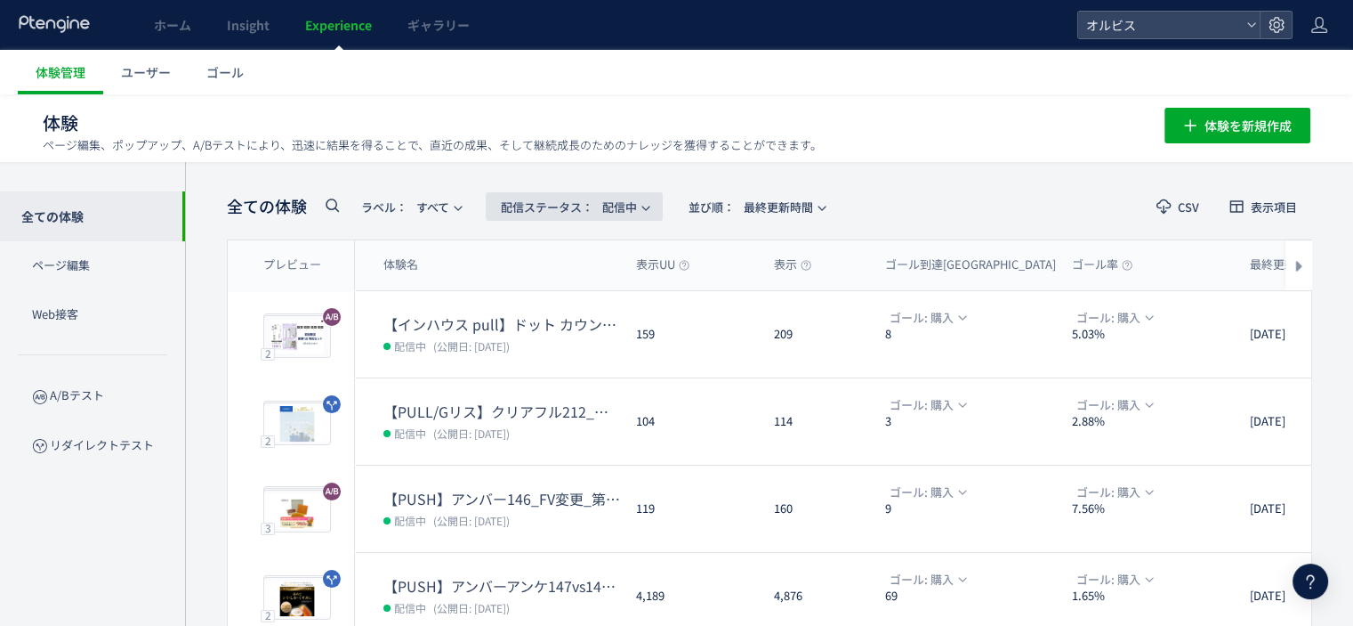
click at [620, 202] on span "配信ステータス​： 配信中" at bounding box center [569, 206] width 136 height 29
click at [571, 380] on li "下書き" at bounding box center [578, 384] width 73 height 32
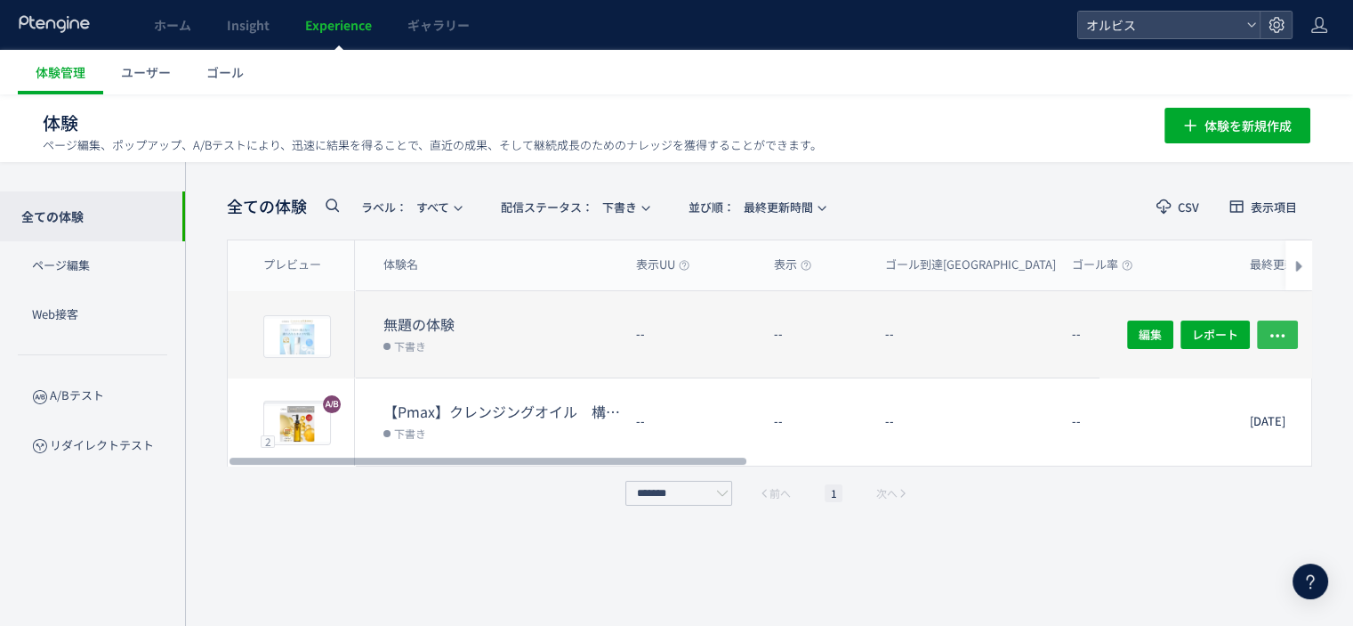
click at [1281, 327] on icon "button" at bounding box center [1278, 335] width 18 height 18
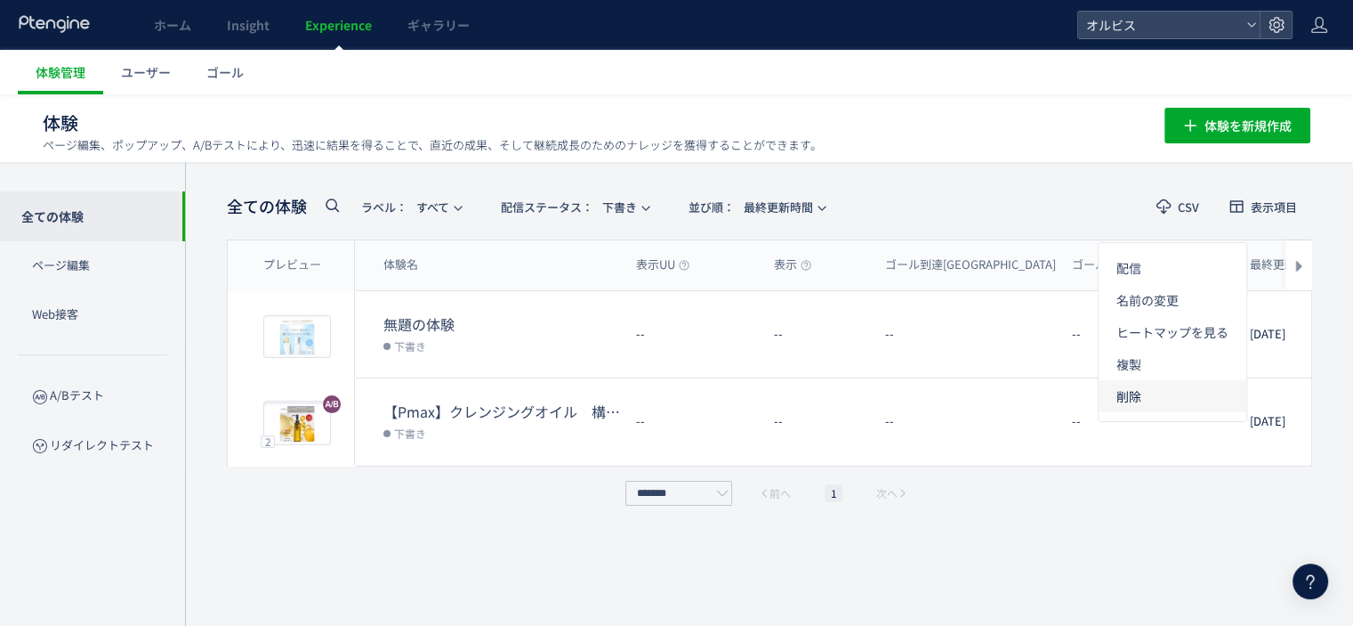
click at [1136, 405] on li "削除" at bounding box center [1173, 396] width 148 height 32
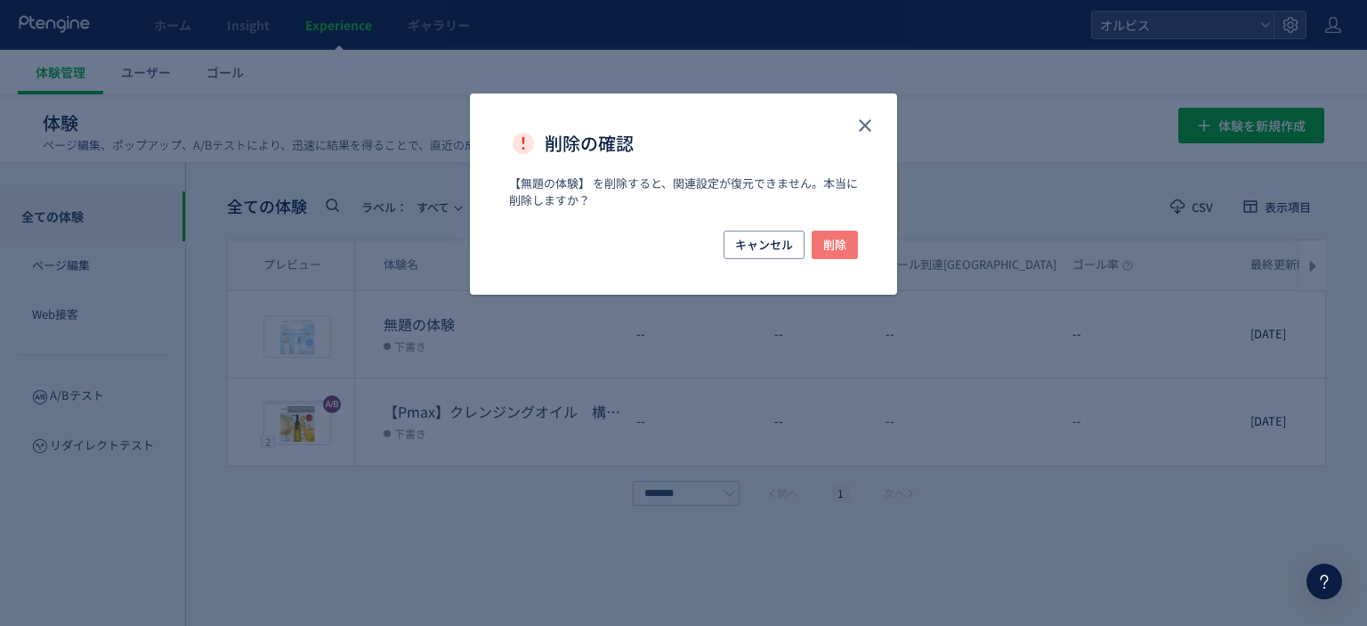
click at [844, 246] on span "削除" at bounding box center [834, 244] width 23 height 28
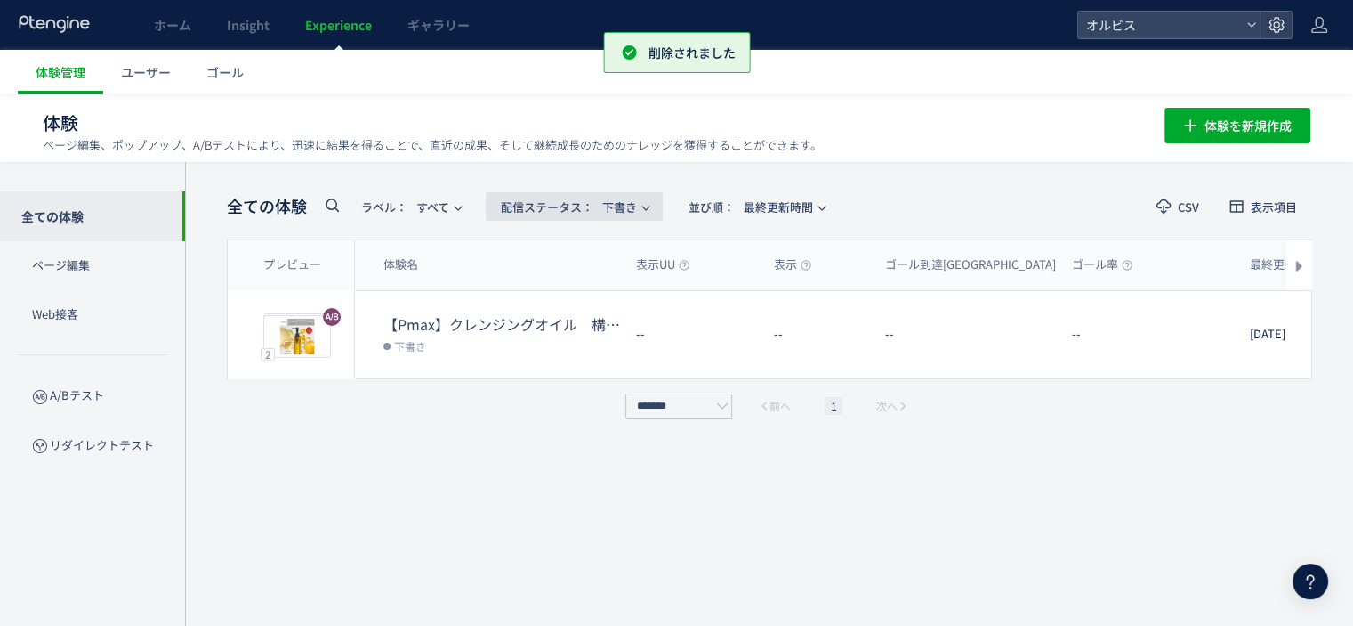
click at [554, 206] on span "配信ステータス​：" at bounding box center [547, 206] width 93 height 17
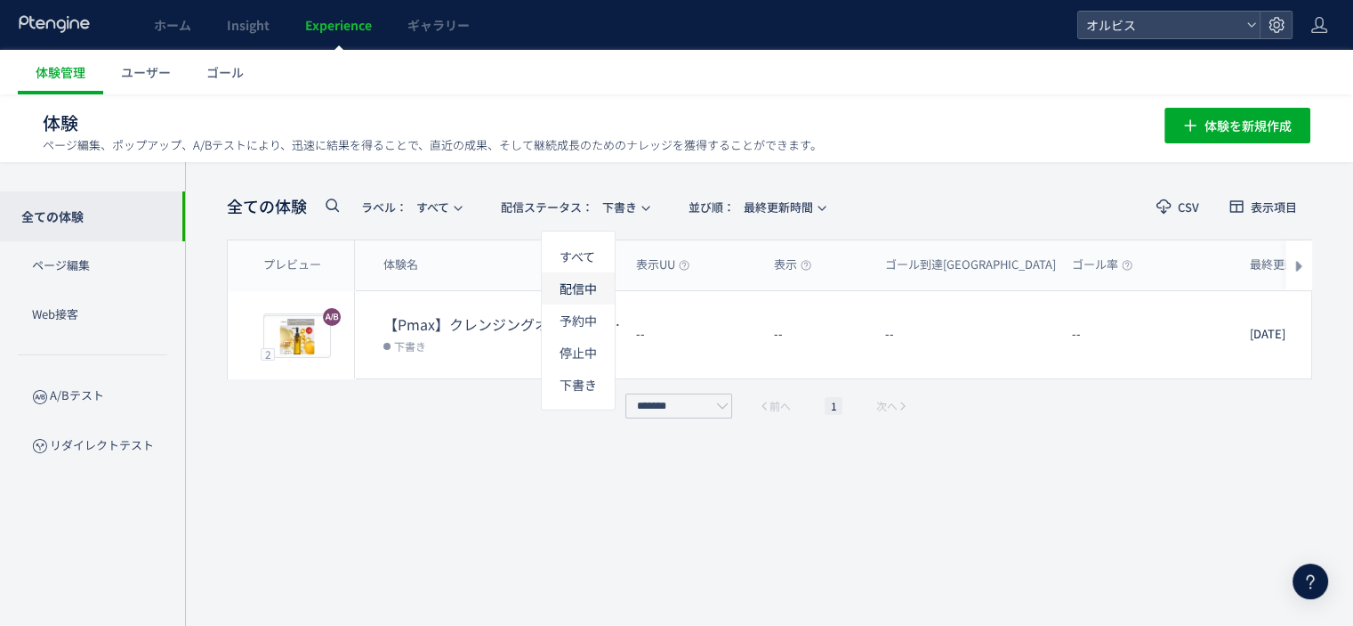
click at [577, 336] on li "配信中" at bounding box center [578, 352] width 73 height 32
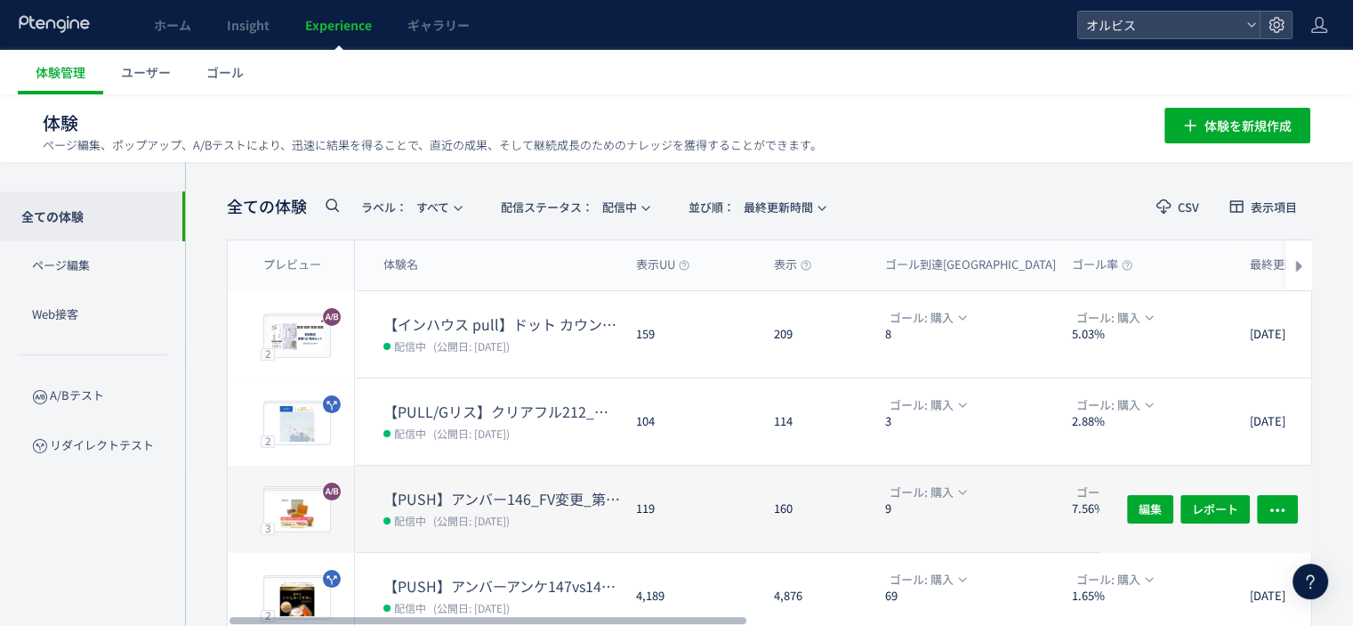
click at [471, 508] on dd "配信中 (公開日: 2025/08/13)" at bounding box center [503, 519] width 238 height 23
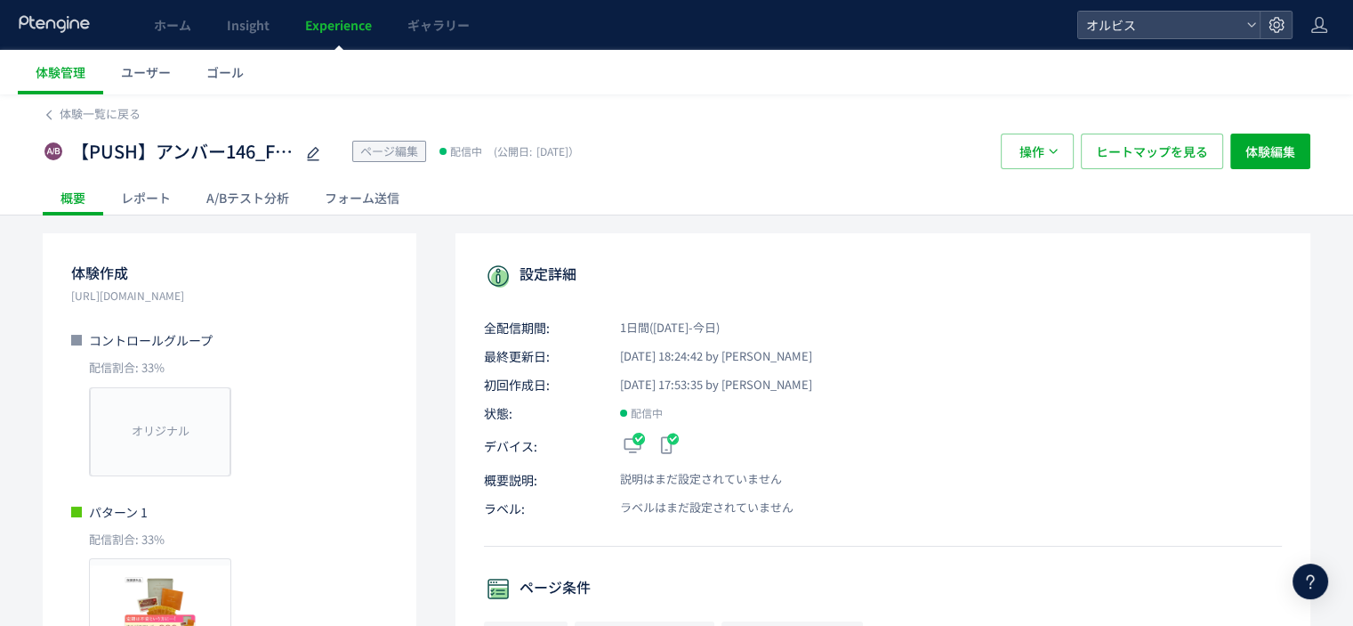
click at [247, 205] on div "A/Bテスト分析" at bounding box center [248, 198] width 118 height 36
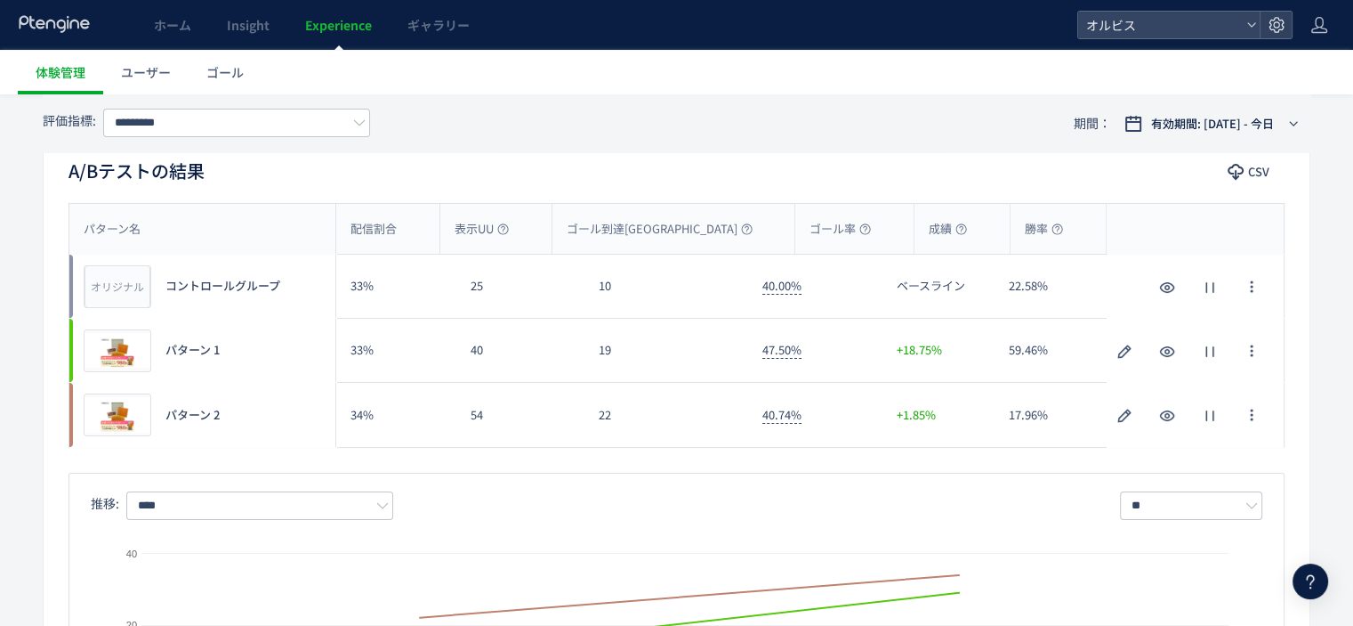
scroll to position [164, 0]
click at [143, 119] on input "*********" at bounding box center [236, 123] width 267 height 28
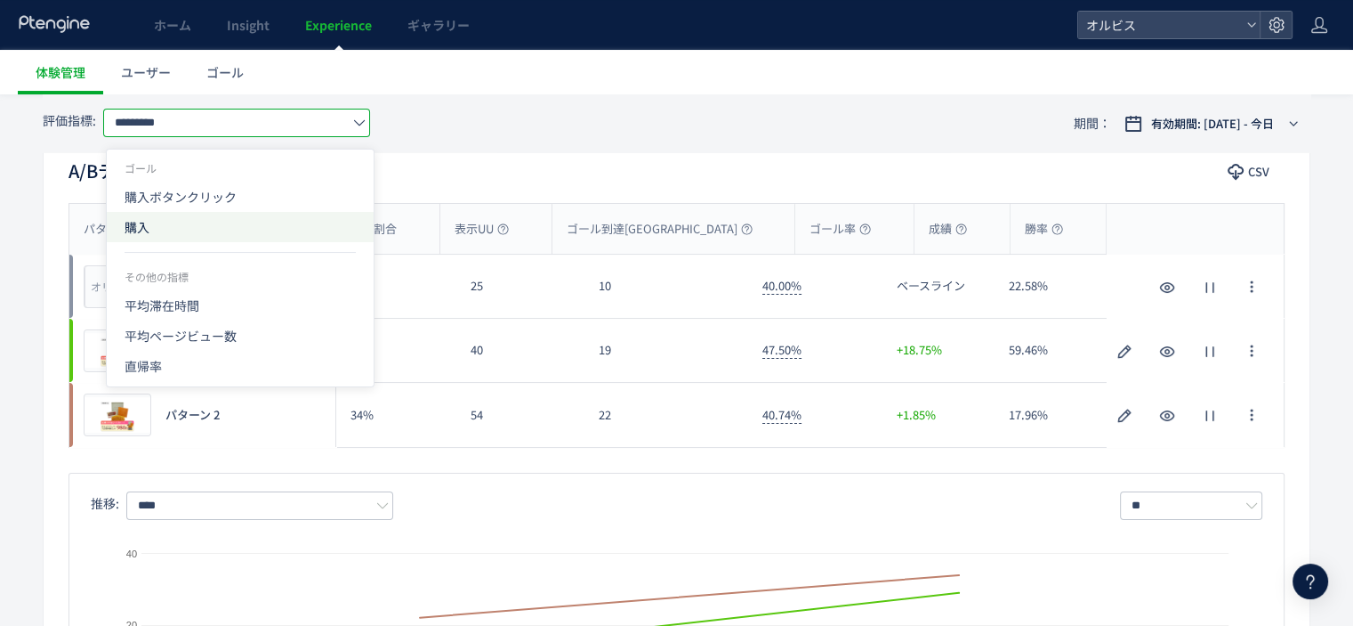
click at [170, 222] on span "購入" at bounding box center [240, 227] width 231 height 30
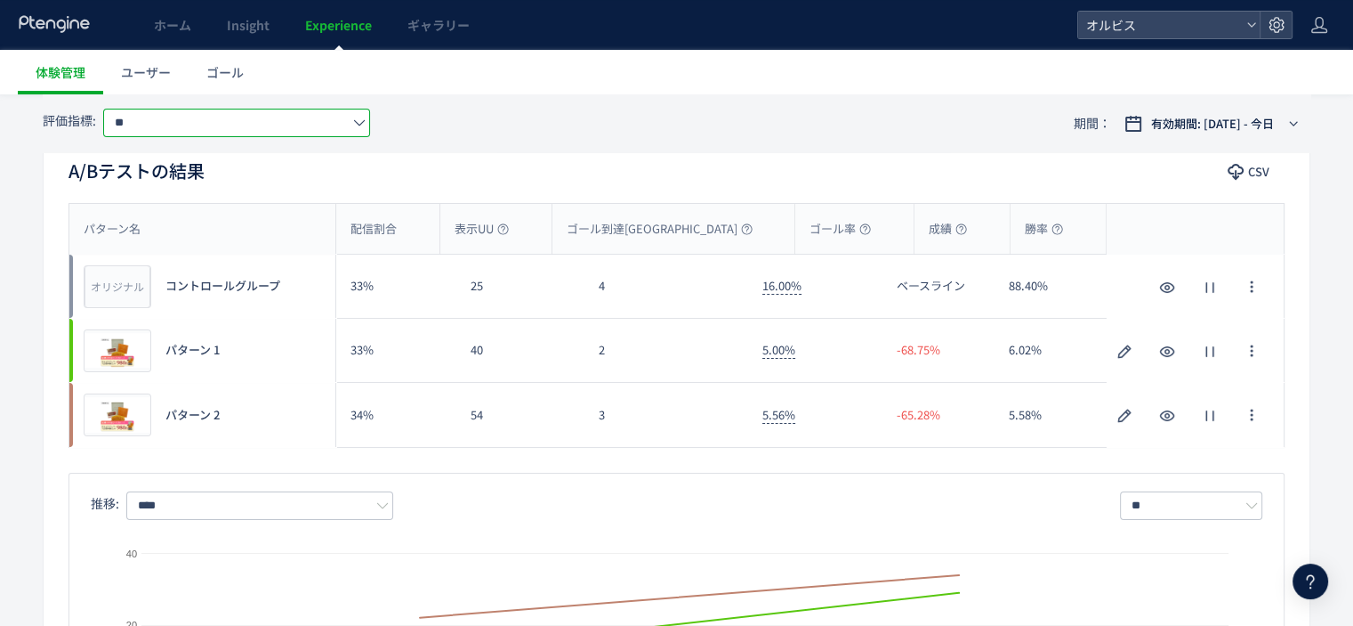
click at [173, 133] on input "**" at bounding box center [236, 123] width 267 height 28
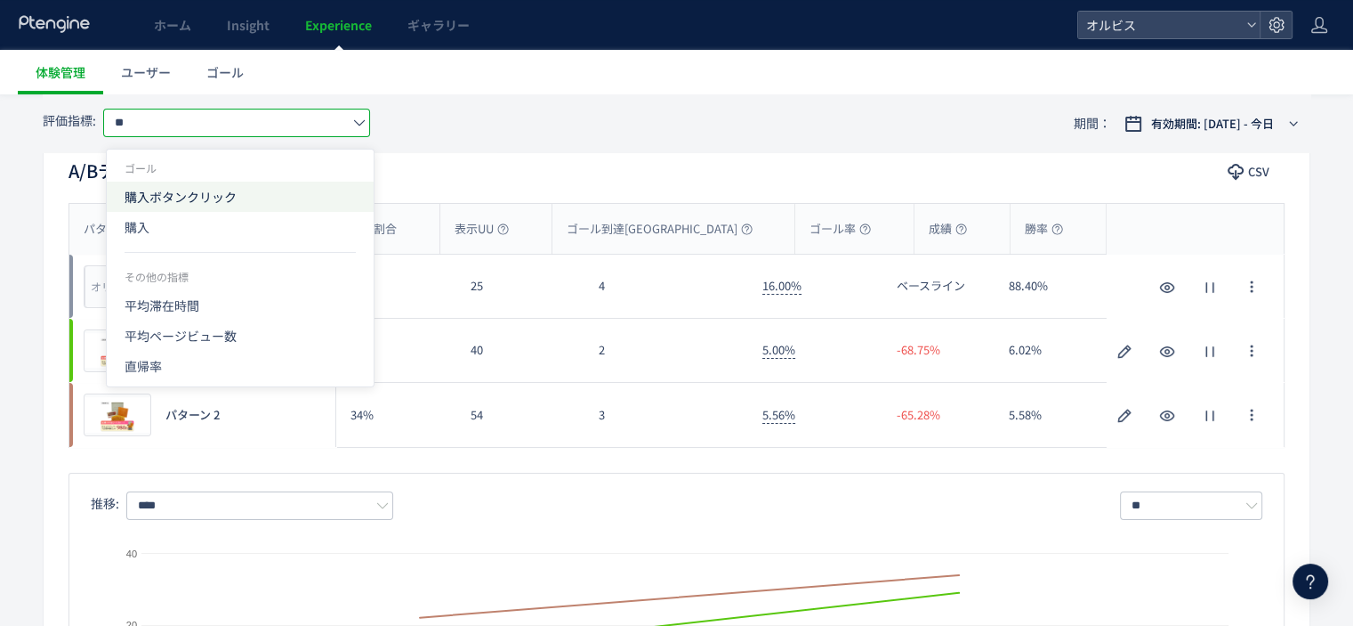
click at [179, 203] on span "購入ボタンクリック" at bounding box center [240, 197] width 231 height 30
type input "*********"
